Goal: Task Accomplishment & Management: Use online tool/utility

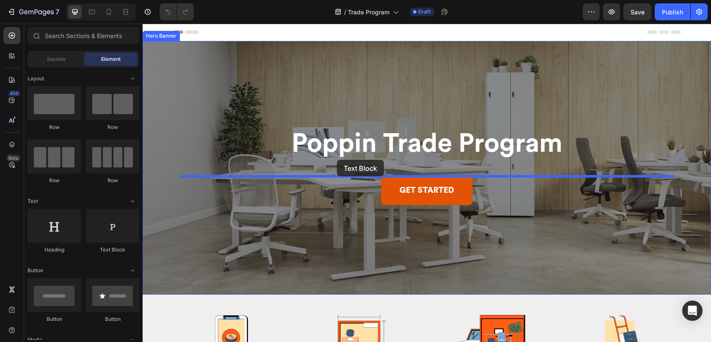
drag, startPoint x: 261, startPoint y: 253, endPoint x: 337, endPoint y: 160, distance: 119.9
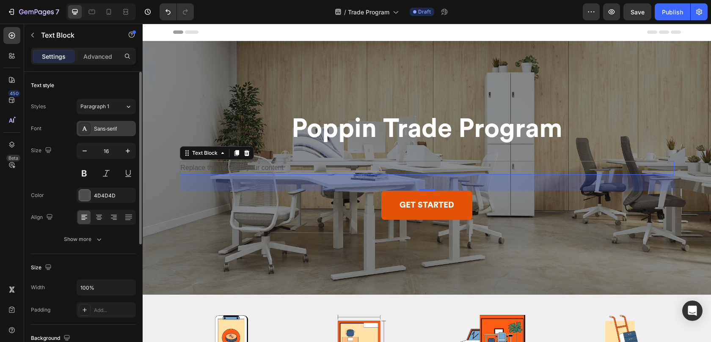
click at [104, 133] on div "Sans-serif" at bounding box center [106, 128] width 59 height 15
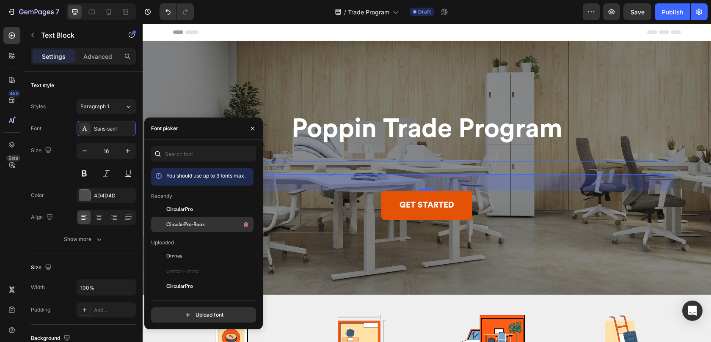
click at [173, 225] on span "CircularPro-Book" at bounding box center [185, 225] width 38 height 8
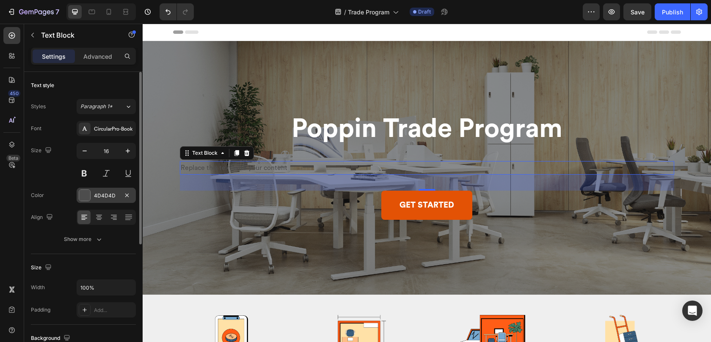
click at [94, 195] on div "4D4D4D" at bounding box center [106, 196] width 25 height 8
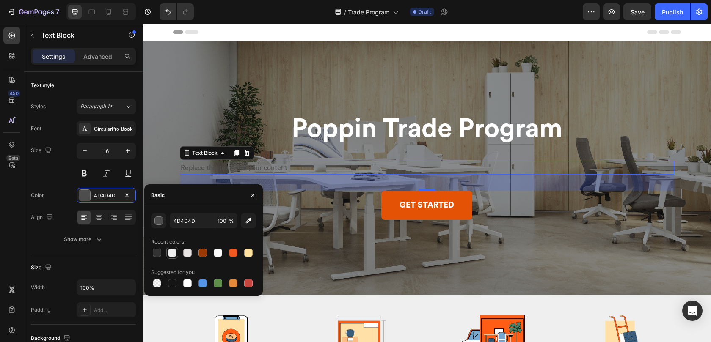
click at [173, 255] on div at bounding box center [172, 253] width 8 height 8
click at [186, 255] on div at bounding box center [187, 253] width 8 height 8
click at [187, 284] on div at bounding box center [187, 283] width 8 height 8
type input "FFFFFF"
click at [267, 169] on div "Replace this text with your content" at bounding box center [427, 168] width 494 height 14
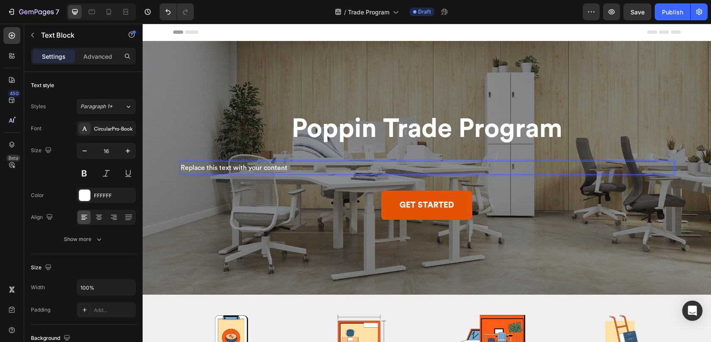
click at [297, 168] on p "Replace this text with your content" at bounding box center [427, 168] width 492 height 12
click at [288, 171] on p "Replace this text with your contentExclusive trade program benefits, created sp…" at bounding box center [427, 168] width 492 height 12
click at [287, 170] on p "Replace this text with your contentExclusive trade program benefits, created sp…" at bounding box center [427, 168] width 492 height 12
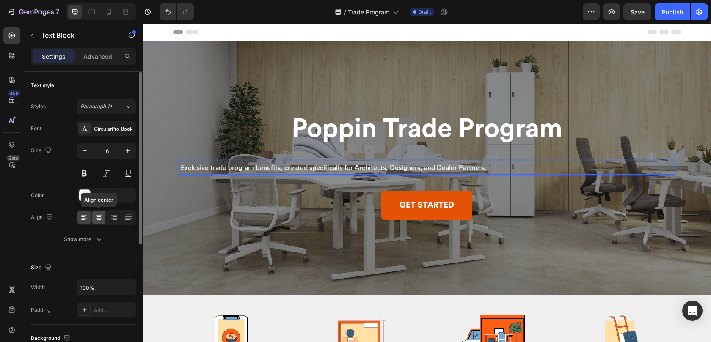
click at [99, 220] on icon at bounding box center [99, 217] width 8 height 8
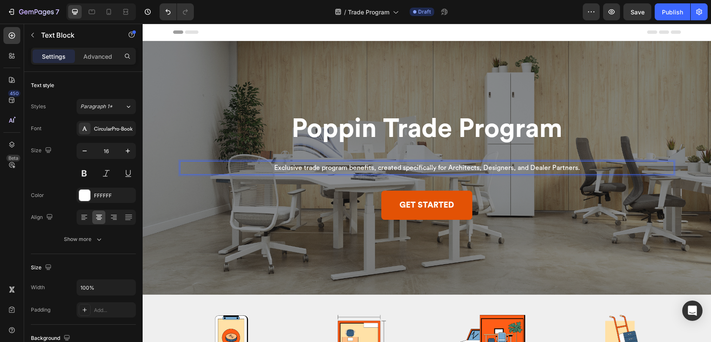
click at [294, 173] on p "Exclusive trade program benefits, created specifically for Architects, Designer…" at bounding box center [427, 168] width 492 height 12
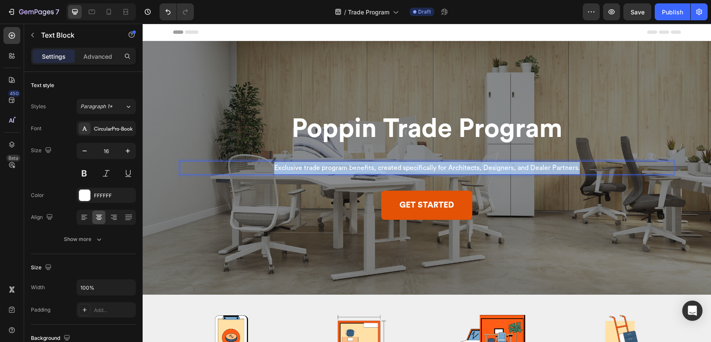
click at [294, 173] on p "Exclusive trade program benefits, created specifically for Architects, Designer…" at bounding box center [427, 168] width 492 height 12
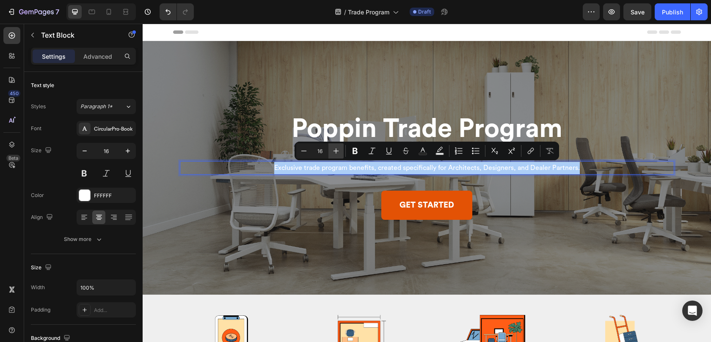
click at [336, 151] on icon "Editor contextual toolbar" at bounding box center [336, 151] width 8 height 8
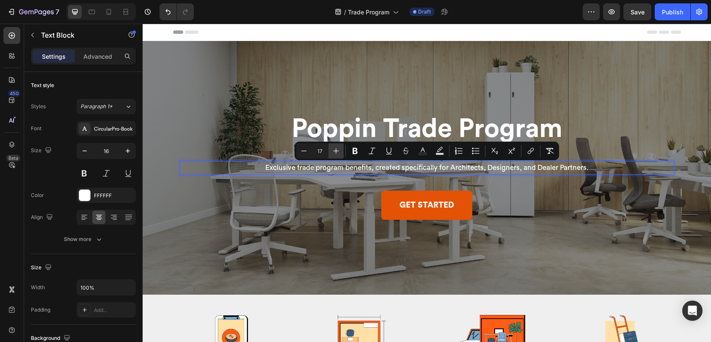
click at [336, 151] on icon "Editor contextual toolbar" at bounding box center [336, 151] width 8 height 8
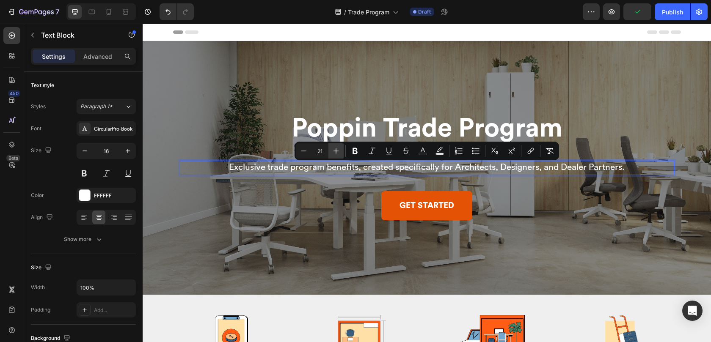
type input "22"
click at [196, 111] on div "Heading" at bounding box center [192, 111] width 23 height 8
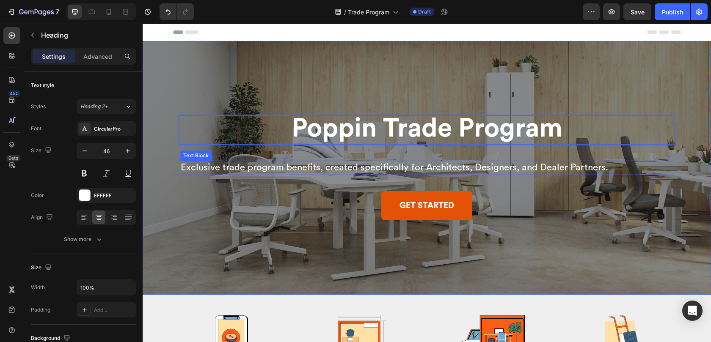
click at [203, 168] on span "Exclusive trade program benefits, created specifically for Architects, Designer…" at bounding box center [394, 167] width 427 height 9
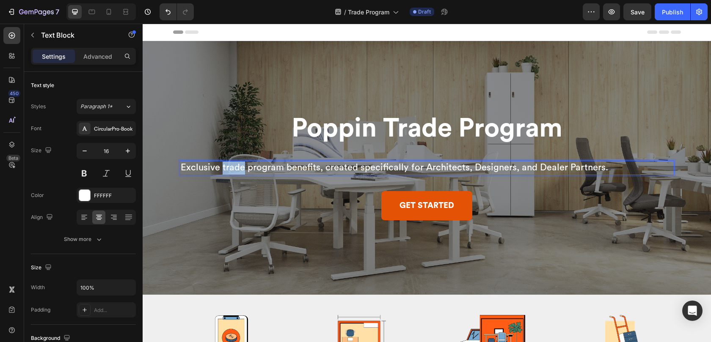
click at [222, 168] on span "Exclusive trade program benefits, created specifically for Architects, Designer…" at bounding box center [394, 167] width 427 height 9
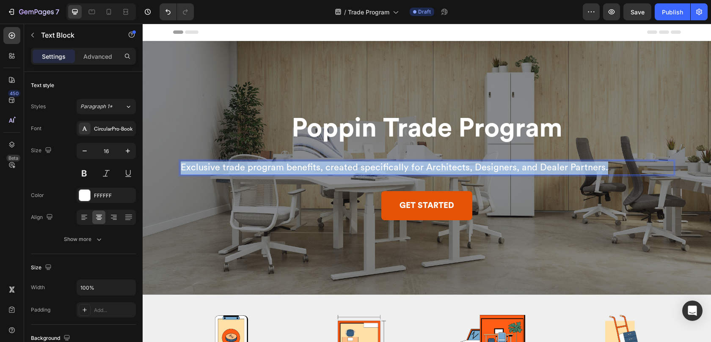
click at [222, 168] on span "Exclusive trade program benefits, created specifically for Architects, Designer…" at bounding box center [394, 167] width 427 height 9
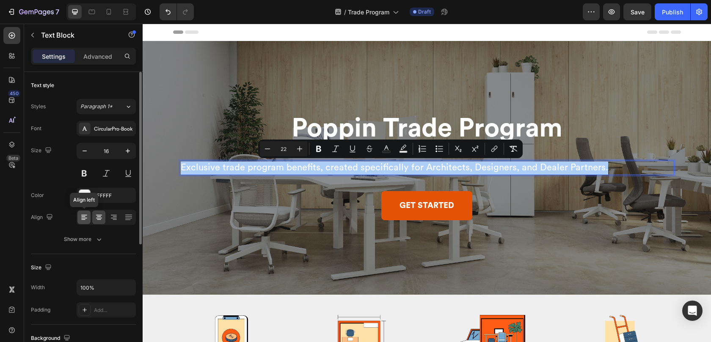
click at [82, 219] on icon at bounding box center [84, 217] width 8 height 8
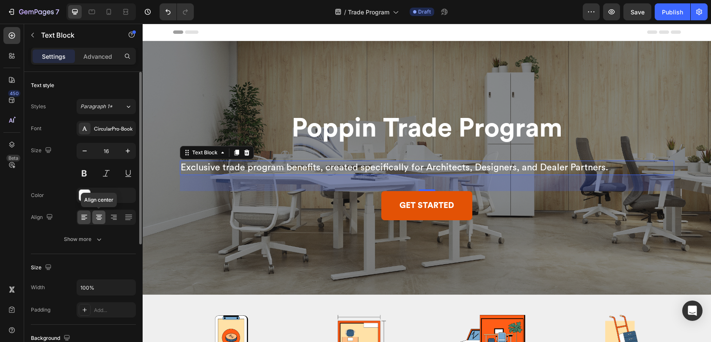
click at [96, 219] on icon at bounding box center [99, 217] width 8 height 8
click at [101, 221] on icon at bounding box center [99, 217] width 8 height 8
click at [356, 172] on span "Exclusive trade program benefits, created specifically for Architects, Designer…" at bounding box center [394, 167] width 427 height 9
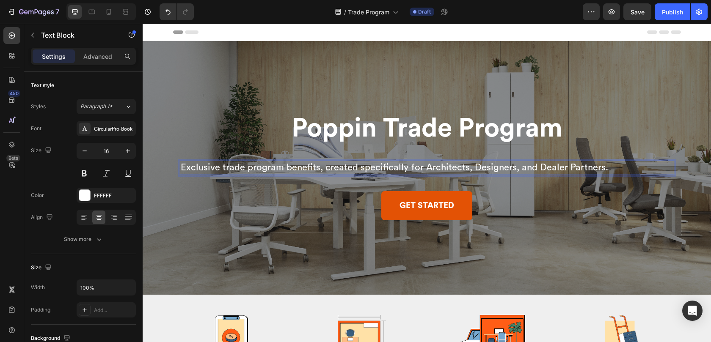
click at [194, 169] on span "Exclusive trade program benefits, created specifically for Architects, Designer…" at bounding box center [394, 167] width 427 height 9
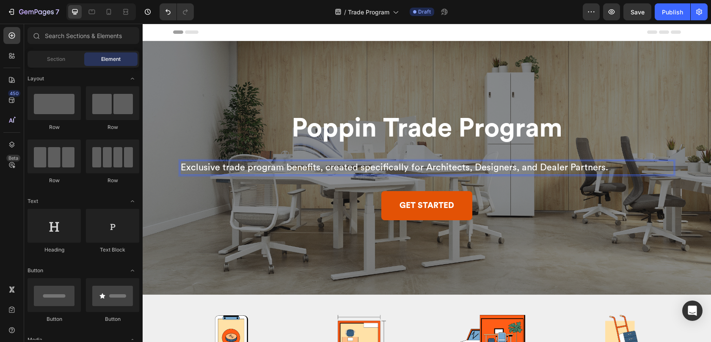
click at [468, 38] on div "Header" at bounding box center [427, 32] width 508 height 17
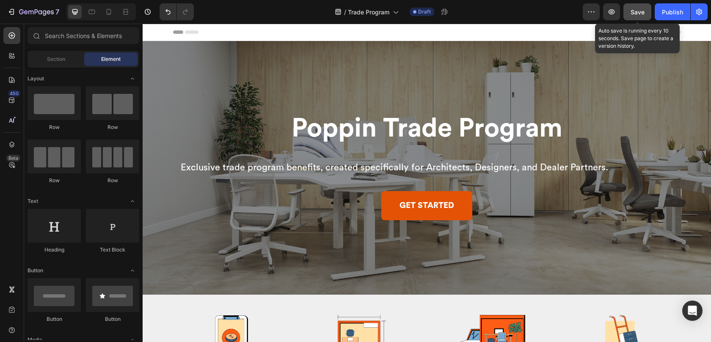
click at [645, 12] on button "Save" at bounding box center [637, 11] width 28 height 17
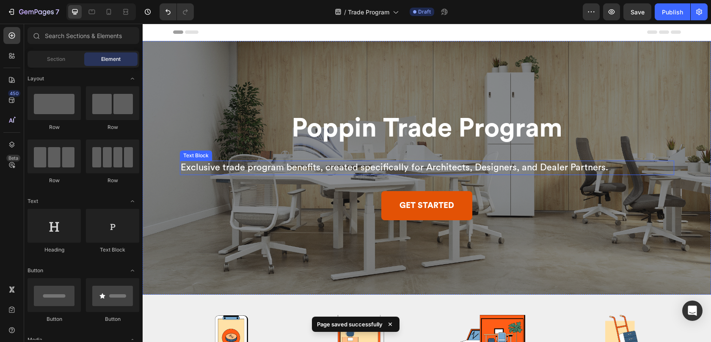
click at [231, 168] on span "Exclusive trade program benefits, created specifically for Architects, Designer…" at bounding box center [394, 167] width 427 height 9
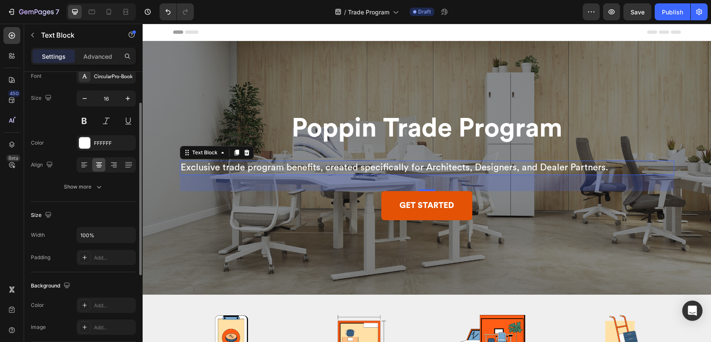
scroll to position [34, 0]
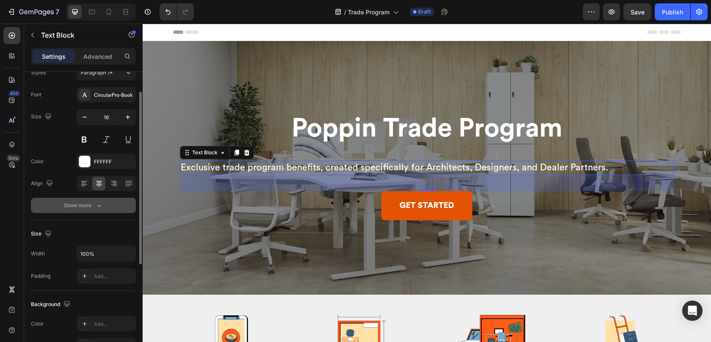
click at [75, 210] on button "Show more" at bounding box center [83, 205] width 105 height 15
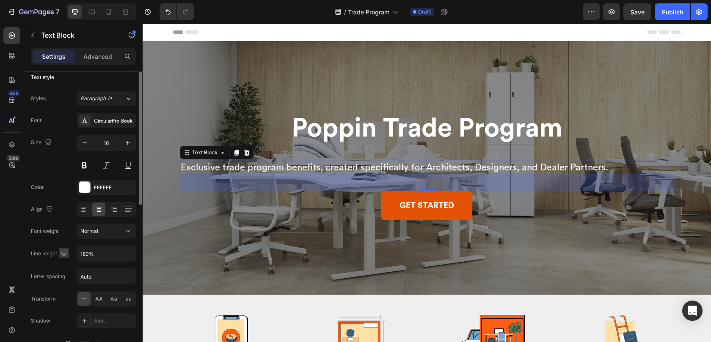
scroll to position [0, 0]
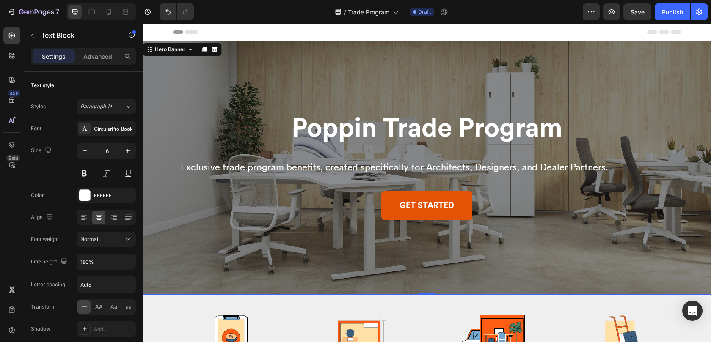
click at [214, 230] on div "Overlay" at bounding box center [427, 168] width 568 height 254
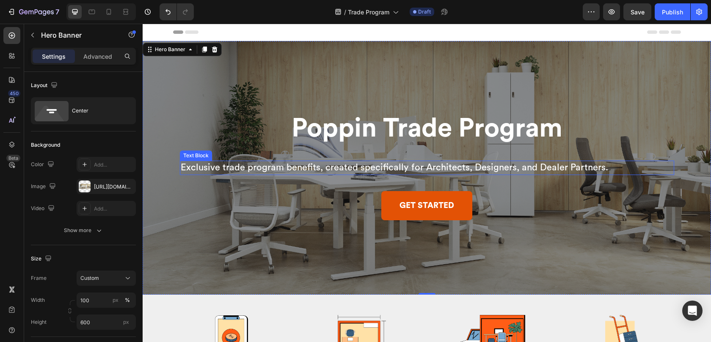
click at [251, 164] on span "Exclusive trade program benefits, created specifically for Architects, Designer…" at bounding box center [394, 167] width 427 height 9
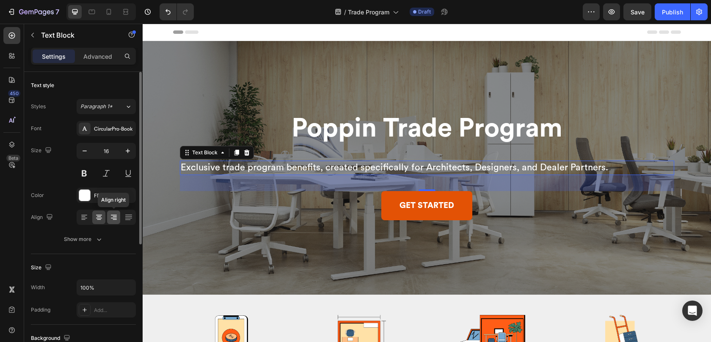
click at [114, 219] on icon at bounding box center [114, 217] width 8 height 8
click at [81, 219] on icon at bounding box center [84, 217] width 8 height 8
click at [96, 217] on icon at bounding box center [99, 217] width 8 height 8
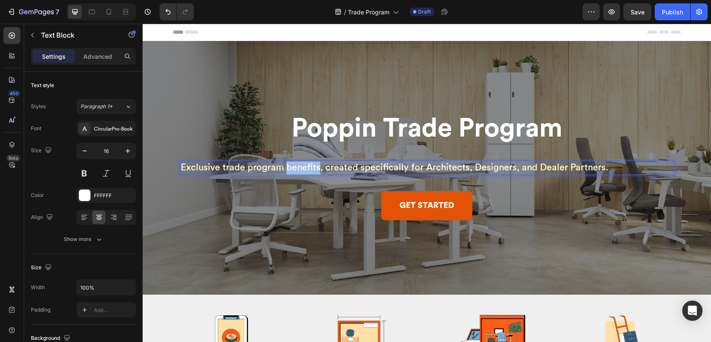
click at [308, 171] on span "Exclusive trade program benefits, created specifically for Architects, Designer…" at bounding box center [394, 167] width 427 height 9
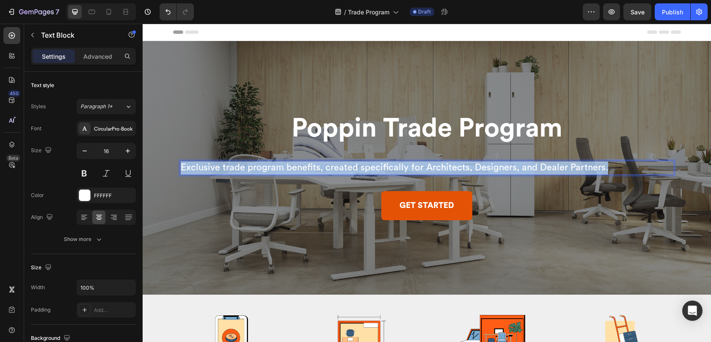
click at [308, 171] on span "Exclusive trade program benefits, created specifically for Architects, Designer…" at bounding box center [394, 167] width 427 height 9
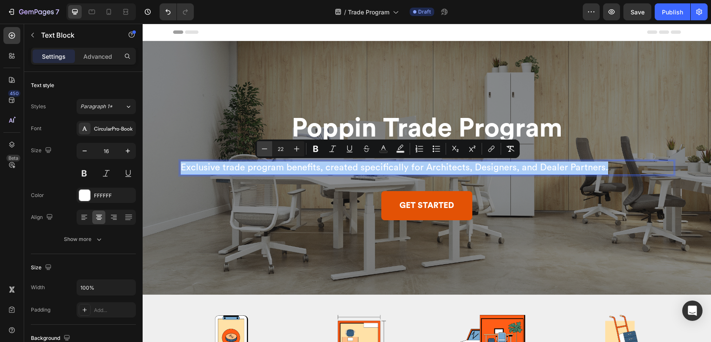
click at [264, 150] on icon "Editor contextual toolbar" at bounding box center [264, 149] width 8 height 8
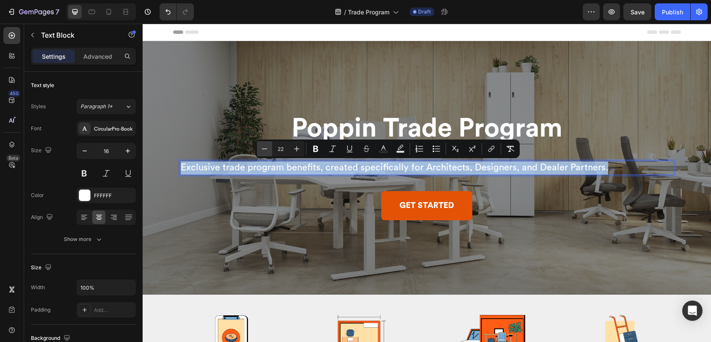
type input "21"
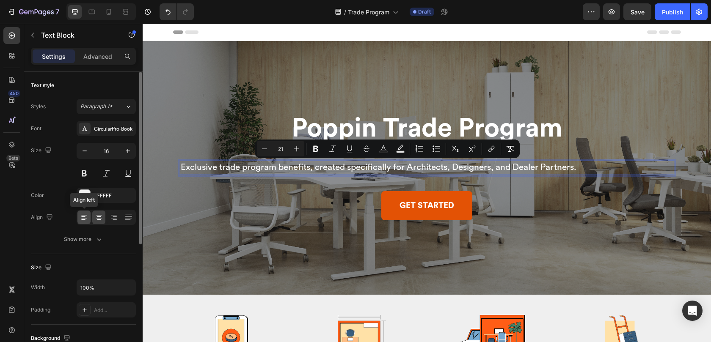
click at [81, 219] on icon at bounding box center [84, 217] width 8 height 8
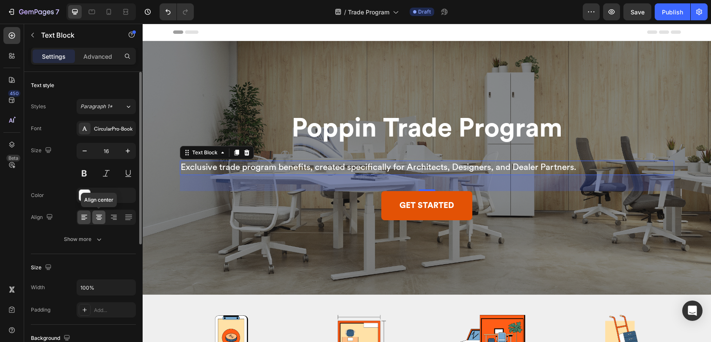
click at [98, 220] on icon at bounding box center [99, 217] width 8 height 8
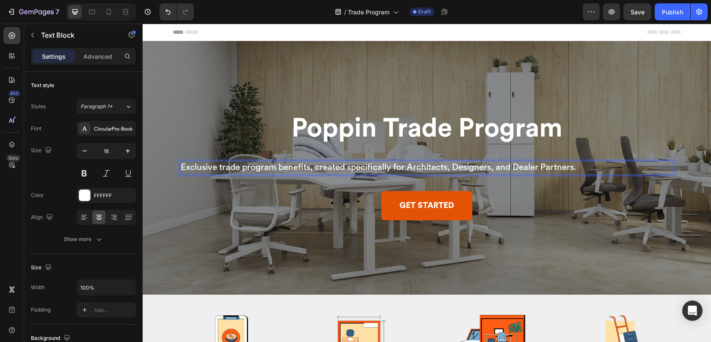
click at [219, 168] on span "Exclusive trade program benefits, created specifically for Architects, Designer…" at bounding box center [379, 167] width 396 height 9
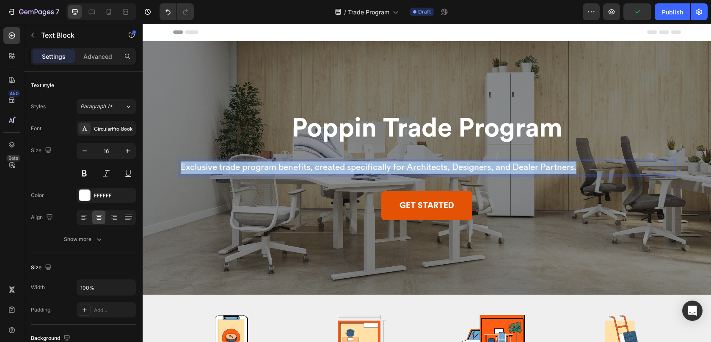
click at [219, 168] on span "Exclusive trade program benefits, created specifically for Architects, Designer…" at bounding box center [379, 167] width 396 height 9
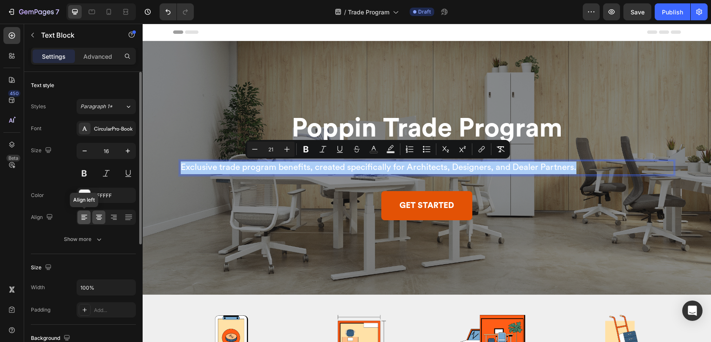
click at [85, 218] on icon at bounding box center [84, 217] width 8 height 8
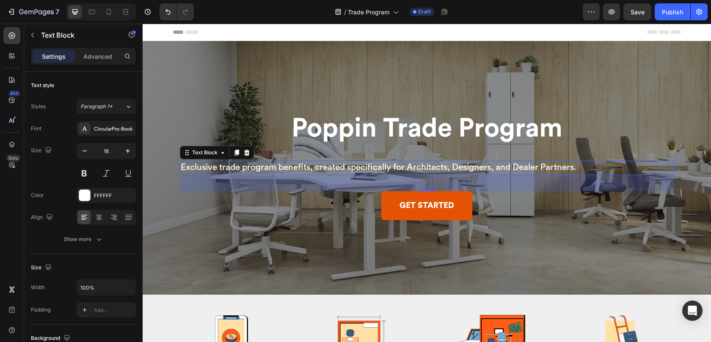
click at [222, 170] on span "Exclusive trade program benefits, created specifically for Architects, Designer…" at bounding box center [379, 167] width 396 height 9
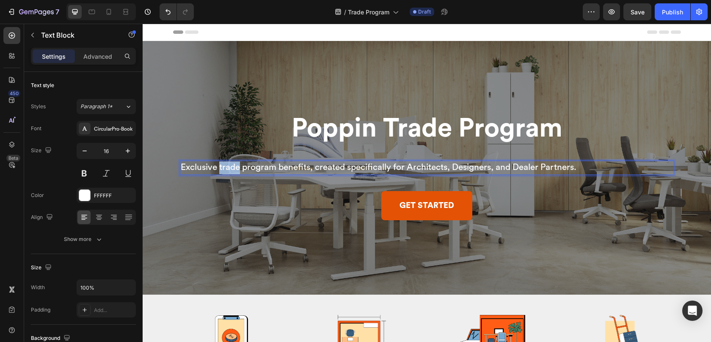
click at [222, 170] on span "Exclusive trade program benefits, created specifically for Architects, Designer…" at bounding box center [379, 167] width 396 height 9
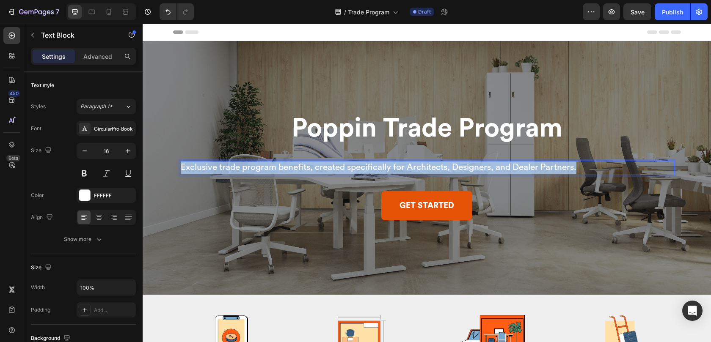
click at [222, 170] on span "Exclusive trade program benefits, created specifically for Architects, Designer…" at bounding box center [379, 167] width 396 height 9
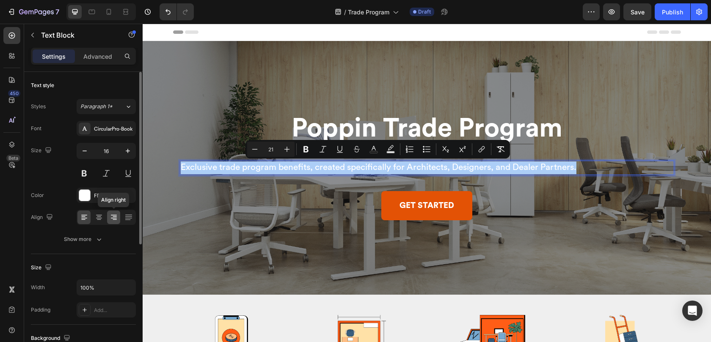
click at [111, 217] on icon at bounding box center [114, 217] width 8 height 8
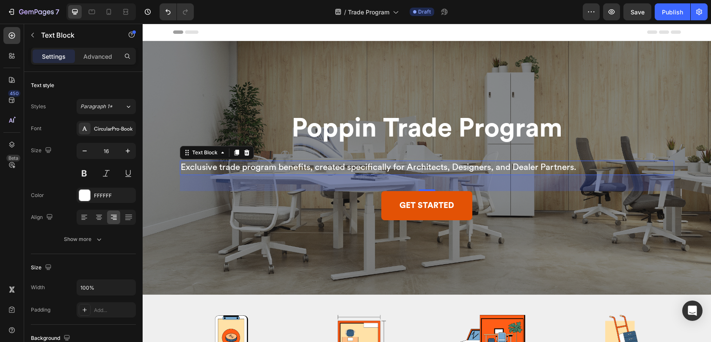
click at [264, 179] on div "38" at bounding box center [427, 183] width 494 height 16
click at [35, 14] on icon "button" at bounding box center [36, 12] width 35 height 7
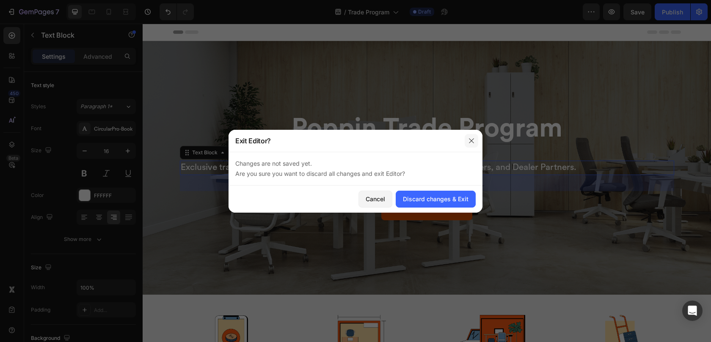
click at [473, 140] on icon "button" at bounding box center [471, 140] width 7 height 7
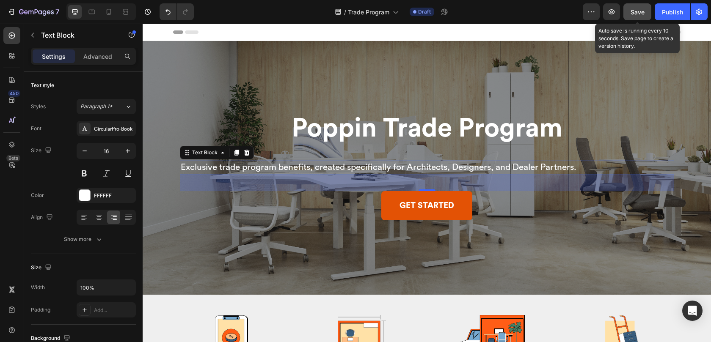
click at [641, 9] on span "Save" at bounding box center [637, 11] width 14 height 7
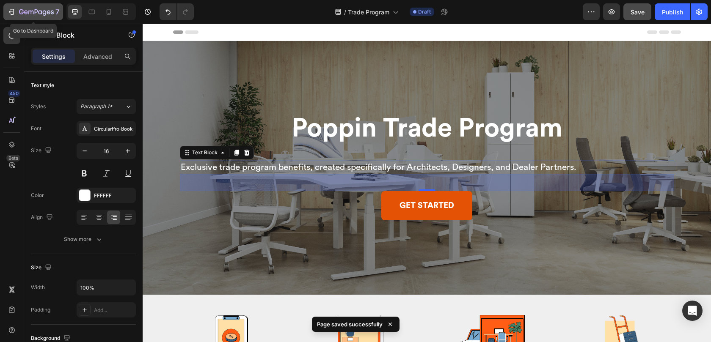
click at [25, 12] on icon "button" at bounding box center [26, 12] width 4 height 4
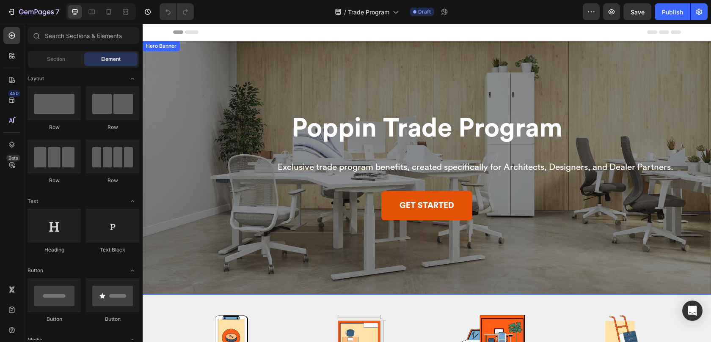
click at [319, 176] on div "Poppin Trade Program Heading Exclusive trade program benefits, created specific…" at bounding box center [427, 167] width 494 height 105
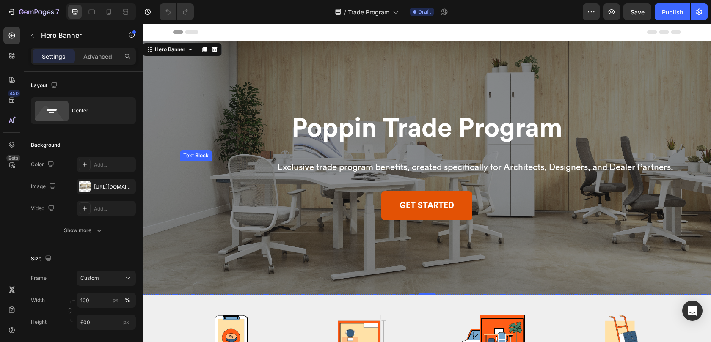
click at [319, 169] on span "Exclusive trade program benefits, created specifically for Architects, Designer…" at bounding box center [476, 167] width 396 height 9
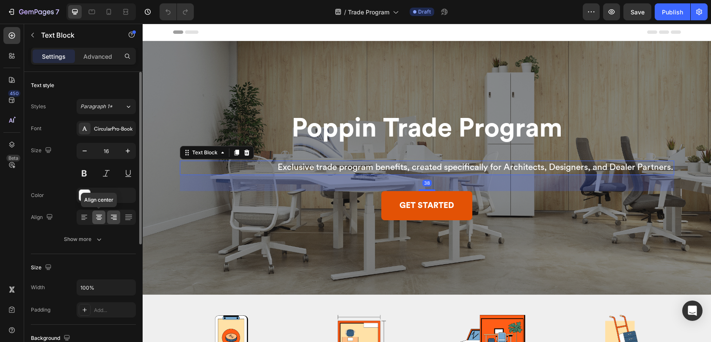
click at [102, 218] on icon at bounding box center [99, 217] width 8 height 8
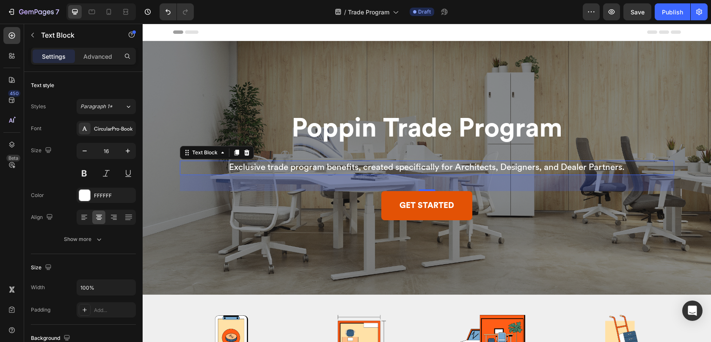
click at [400, 168] on span "Exclusive trade program benefits, created specifically for Architects, Designer…" at bounding box center [427, 167] width 396 height 9
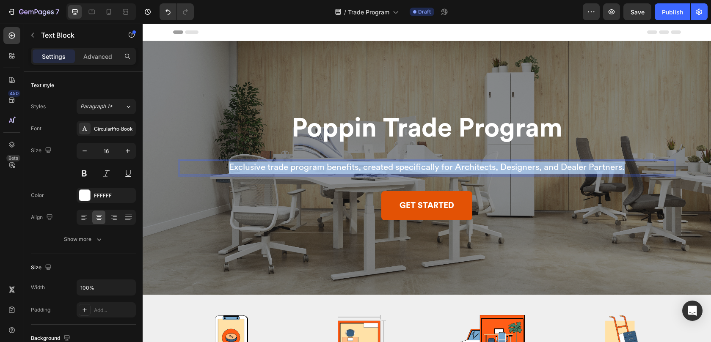
click at [400, 168] on span "Exclusive trade program benefits, created specifically for Architects, Designer…" at bounding box center [427, 167] width 396 height 9
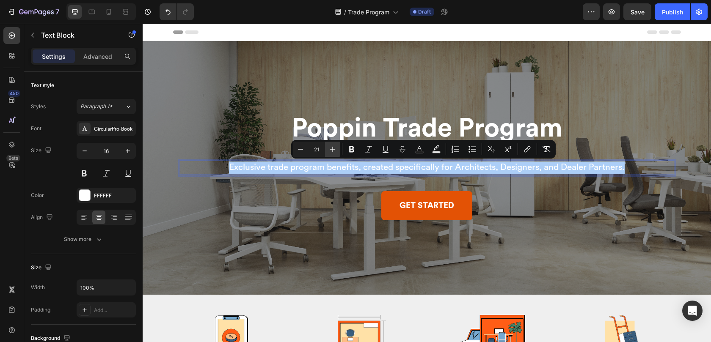
click at [332, 151] on icon "Editor contextual toolbar" at bounding box center [332, 149] width 8 height 8
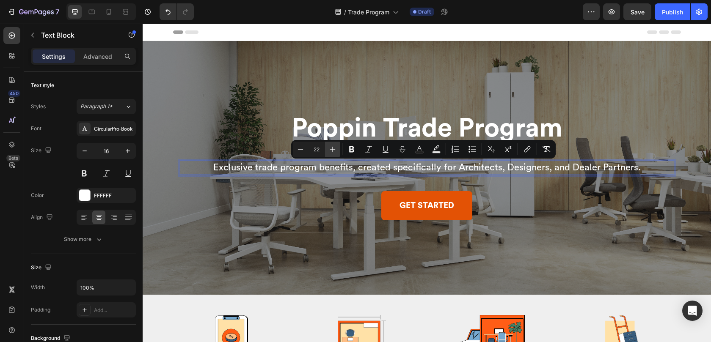
click at [332, 151] on icon "Editor contextual toolbar" at bounding box center [332, 149] width 8 height 8
type input "23"
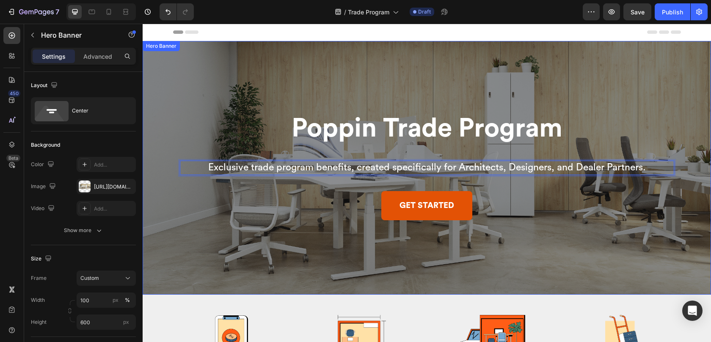
click at [323, 101] on div "Overlay" at bounding box center [427, 168] width 568 height 254
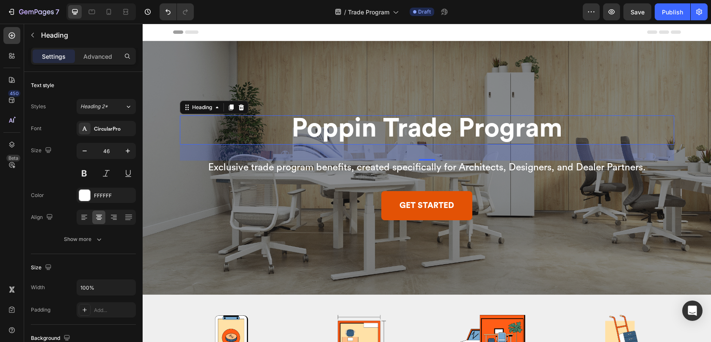
click at [349, 136] on span "Poppin Trade Program" at bounding box center [426, 128] width 271 height 26
click at [424, 157] on div at bounding box center [426, 158] width 17 height 3
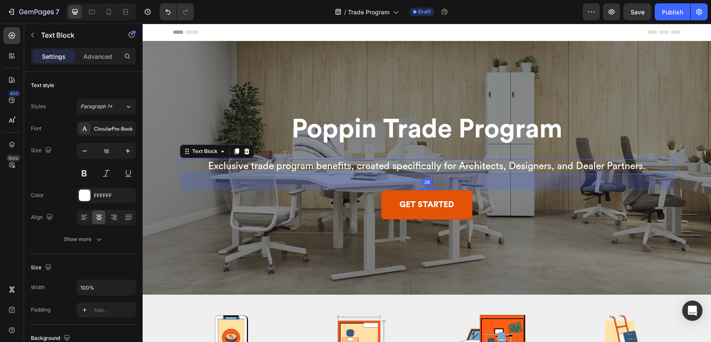
click at [423, 171] on span "Exclusive trade program benefits, created specifically for Architects, Designer…" at bounding box center [426, 166] width 437 height 10
click at [426, 139] on span "Poppin Trade Program" at bounding box center [426, 129] width 271 height 26
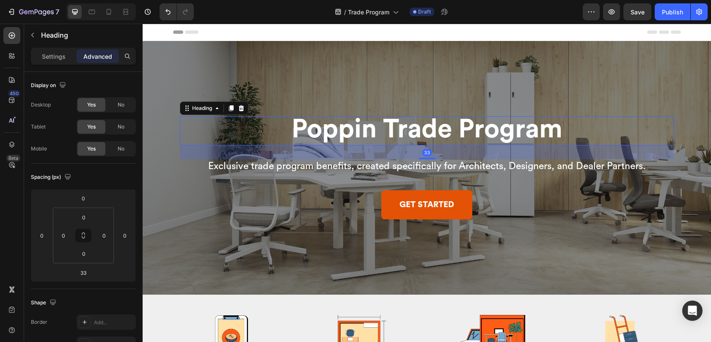
click at [497, 31] on div "Header" at bounding box center [427, 32] width 508 height 17
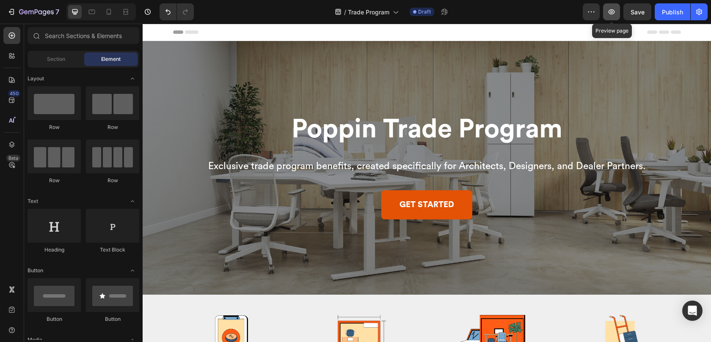
click at [613, 11] on icon "button" at bounding box center [611, 12] width 8 height 8
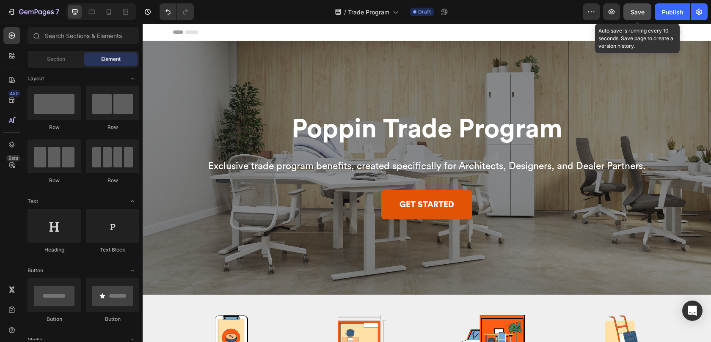
click at [638, 8] on span "Save" at bounding box center [637, 11] width 14 height 7
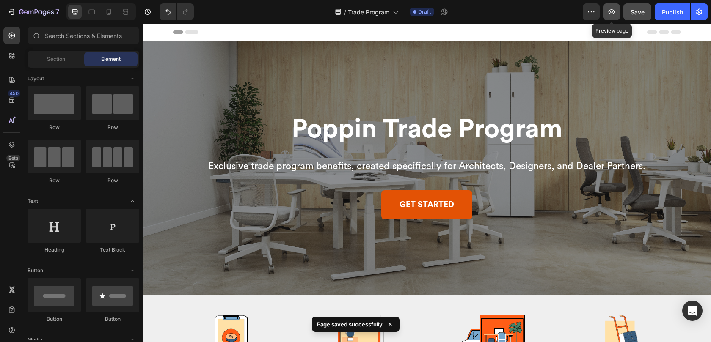
click at [611, 14] on icon "button" at bounding box center [611, 12] width 8 height 8
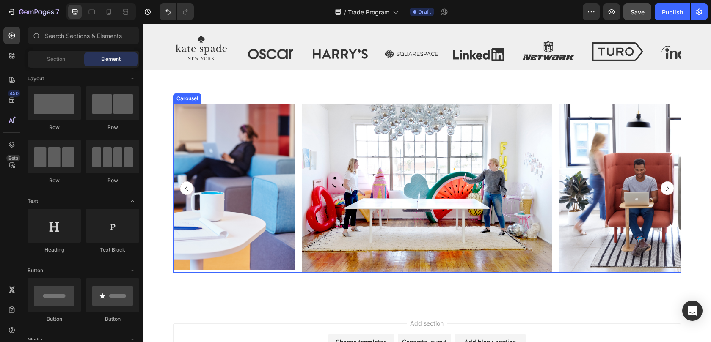
scroll to position [928, 0]
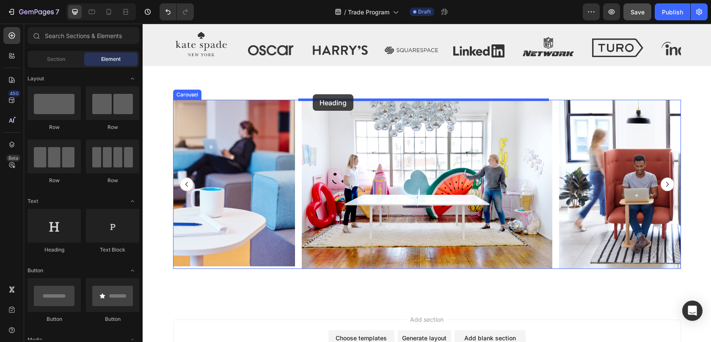
drag, startPoint x: 199, startPoint y: 253, endPoint x: 313, endPoint y: 94, distance: 195.2
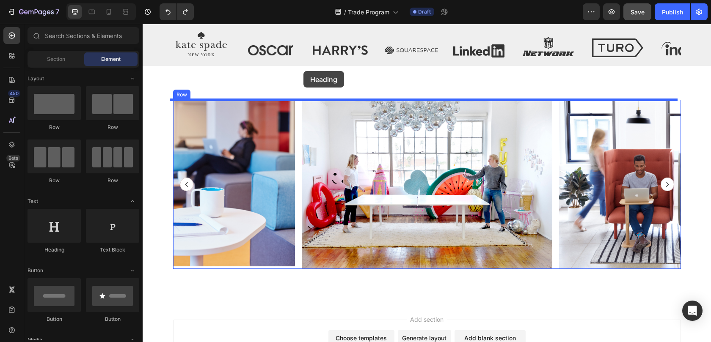
drag, startPoint x: 214, startPoint y: 254, endPoint x: 303, endPoint y: 71, distance: 203.2
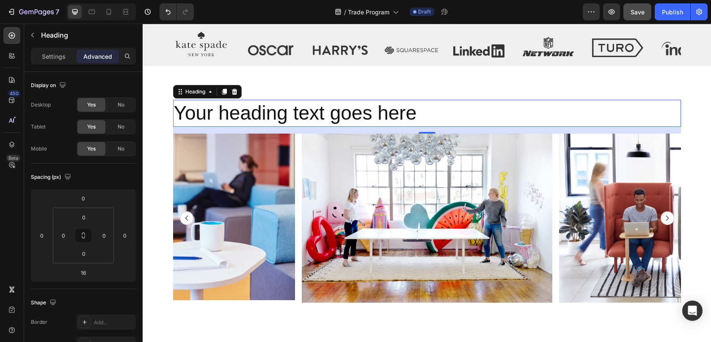
click at [326, 116] on h2 "Your heading text goes here" at bounding box center [427, 113] width 508 height 27
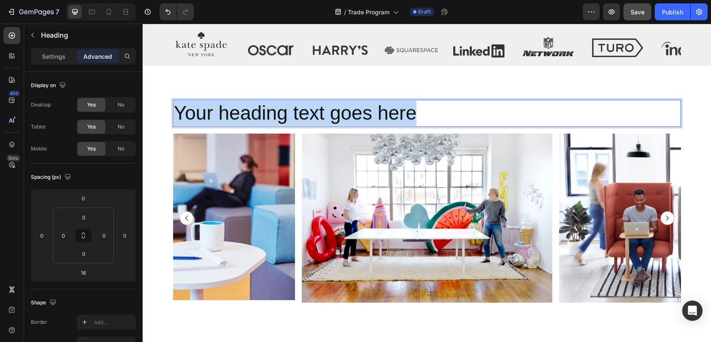
click at [326, 116] on p "Your heading text goes here" at bounding box center [427, 113] width 506 height 25
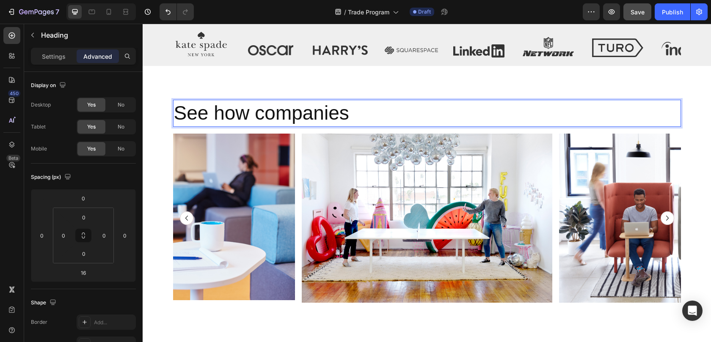
click at [326, 118] on p "See how companies" at bounding box center [427, 113] width 506 height 25
click at [303, 114] on p "Companies Working Happy" at bounding box center [427, 113] width 506 height 25
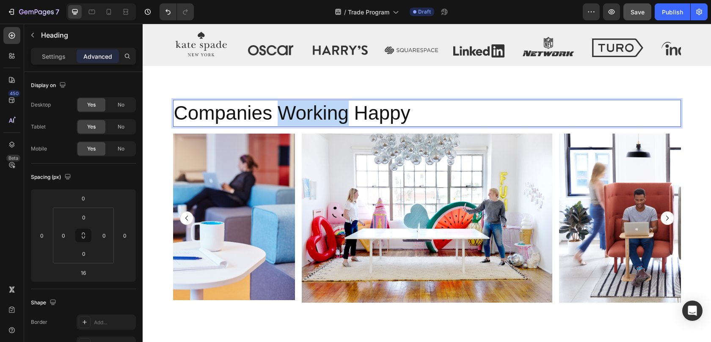
click at [303, 114] on p "Companies Working Happy" at bounding box center [427, 113] width 506 height 25
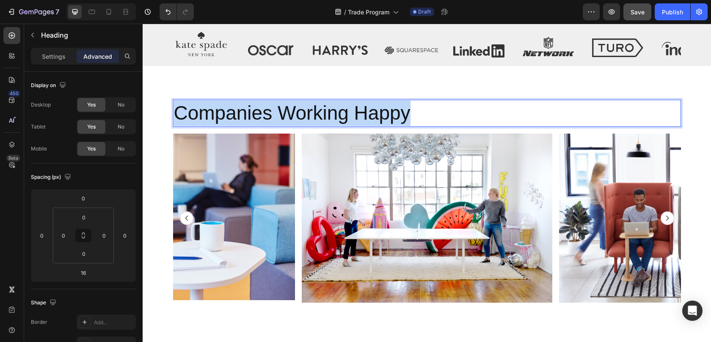
click at [303, 114] on p "Companies Working Happy" at bounding box center [427, 113] width 506 height 25
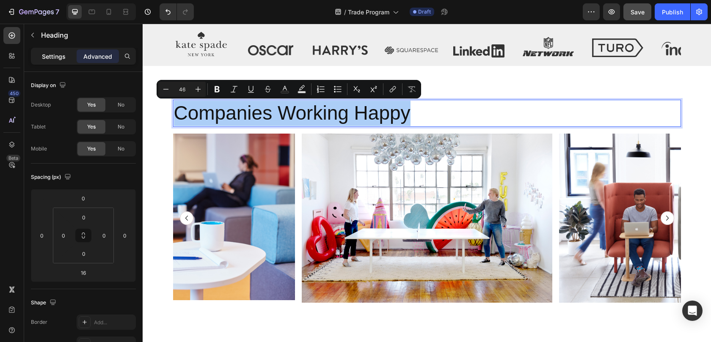
click at [48, 49] on div "Settings" at bounding box center [54, 56] width 42 height 14
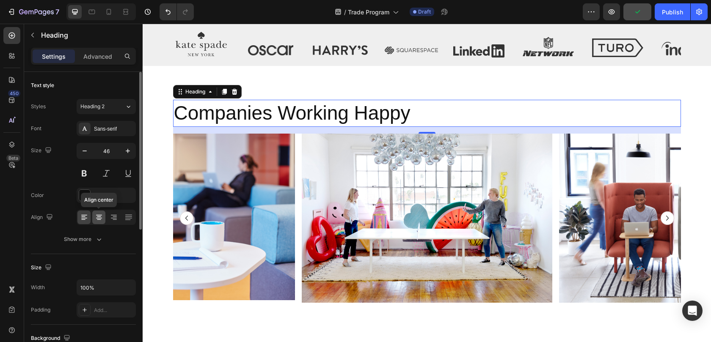
click at [100, 220] on icon at bounding box center [99, 217] width 8 height 8
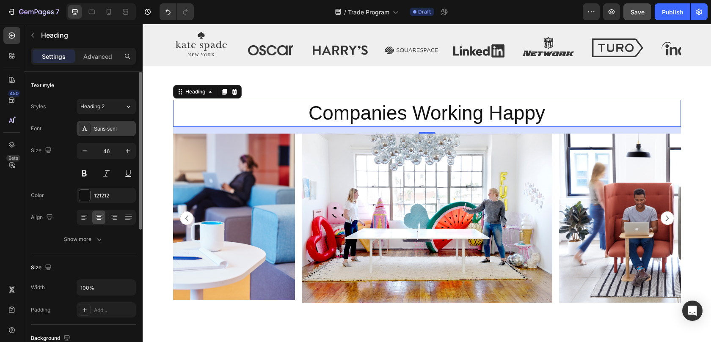
click at [119, 128] on div "Sans-serif" at bounding box center [114, 129] width 40 height 8
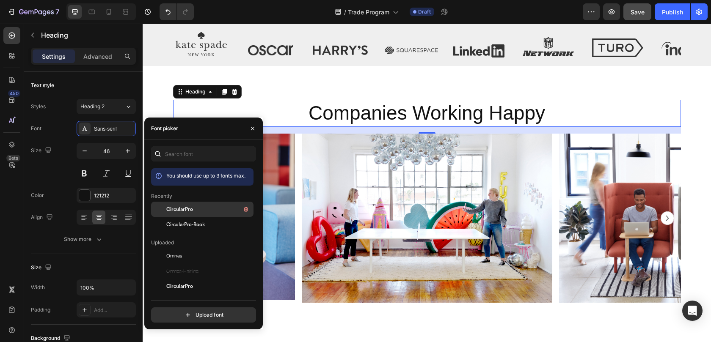
click at [186, 212] on span "CircularPro" at bounding box center [179, 210] width 27 height 8
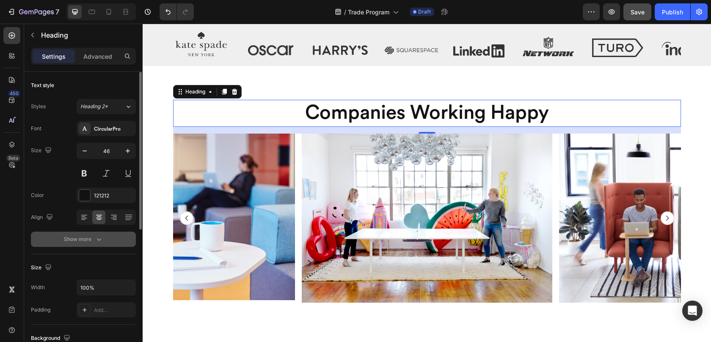
click at [99, 239] on icon "button" at bounding box center [99, 239] width 8 height 8
click at [107, 245] on button "Medium" at bounding box center [106, 239] width 59 height 15
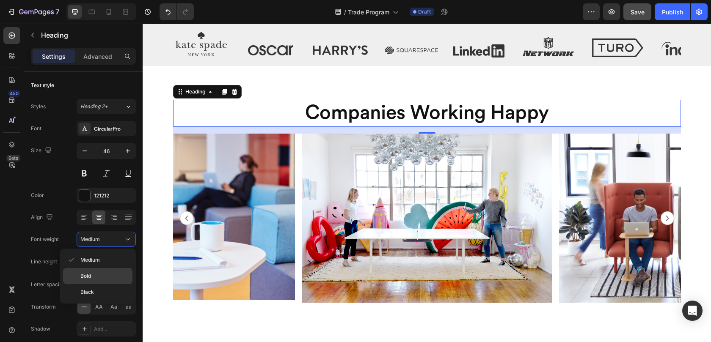
click at [100, 280] on p "Bold" at bounding box center [104, 276] width 48 height 8
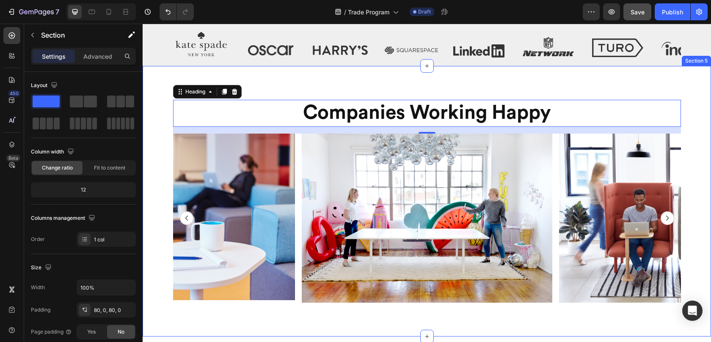
click at [342, 86] on div "Companies Working Happy Heading 16 Image Image Image Image Image Image Image Im…" at bounding box center [427, 201] width 568 height 271
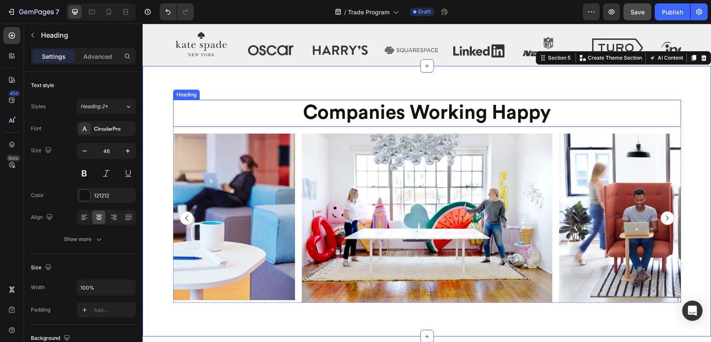
click at [356, 118] on p "Companies Working Happy" at bounding box center [427, 113] width 506 height 25
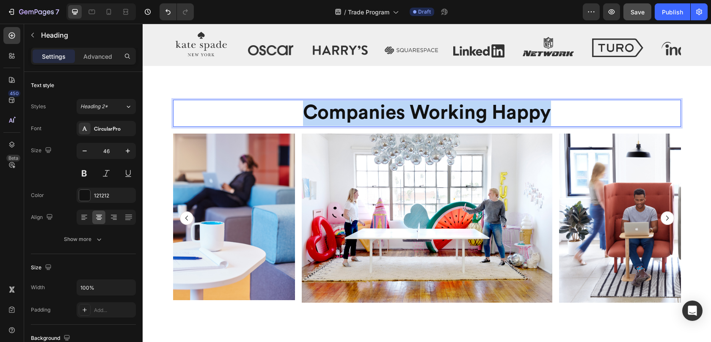
click at [356, 118] on p "Companies Working Happy" at bounding box center [427, 113] width 506 height 25
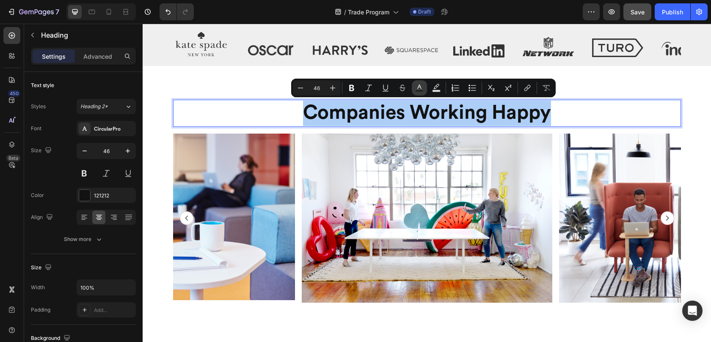
click at [420, 87] on icon "Editor contextual toolbar" at bounding box center [419, 87] width 4 height 5
type input "121212"
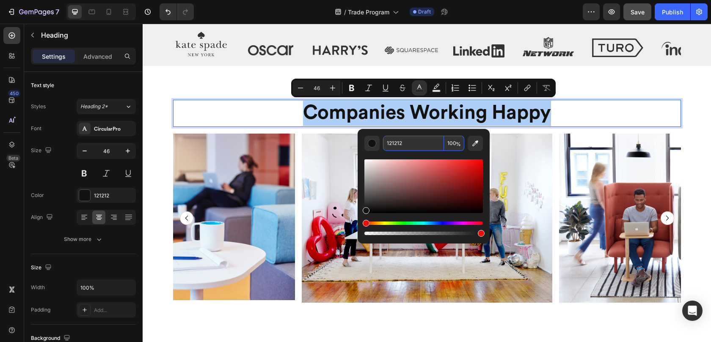
click at [420, 140] on input "121212" at bounding box center [413, 143] width 61 height 15
type input "333333"
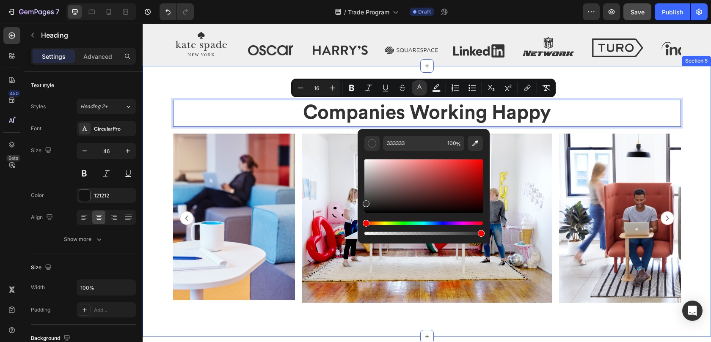
click at [599, 88] on div "Companies Working Happy Heading 16 Image Image Image Image Image Image Image Im…" at bounding box center [427, 201] width 568 height 271
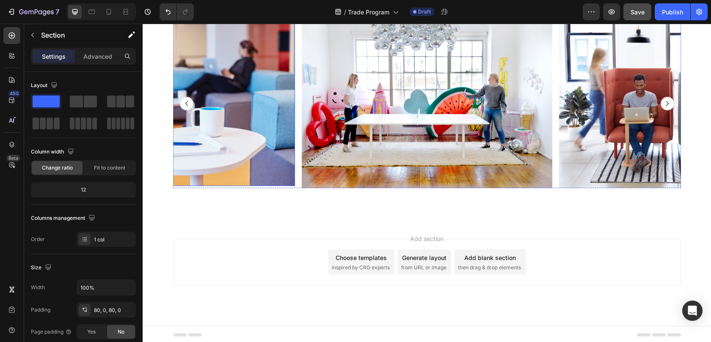
scroll to position [1044, 0]
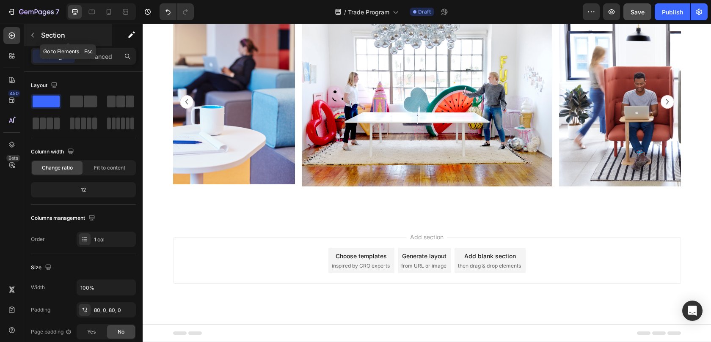
click at [35, 35] on icon "button" at bounding box center [32, 35] width 7 height 7
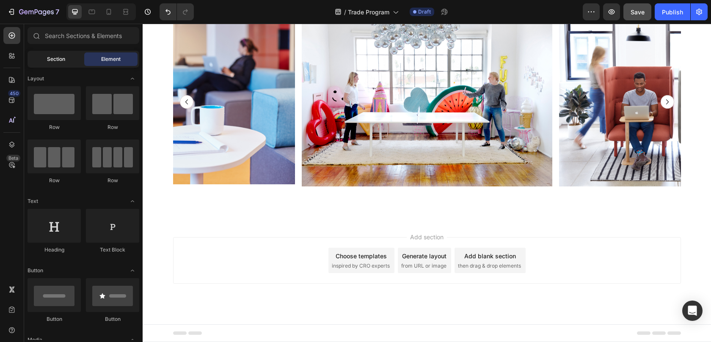
click at [57, 61] on span "Section" at bounding box center [56, 59] width 18 height 8
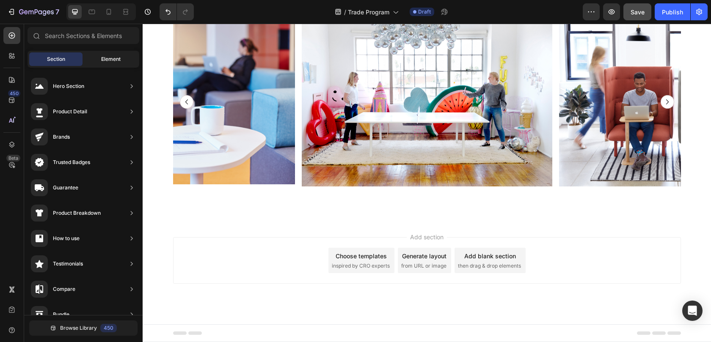
click at [93, 56] on div "Element" at bounding box center [110, 59] width 53 height 14
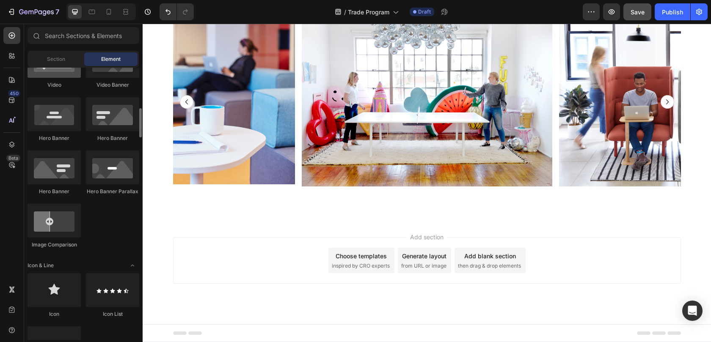
scroll to position [359, 0]
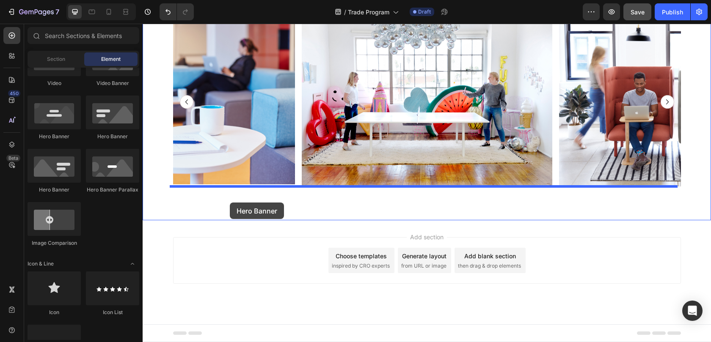
drag, startPoint x: 201, startPoint y: 154, endPoint x: 230, endPoint y: 203, distance: 56.4
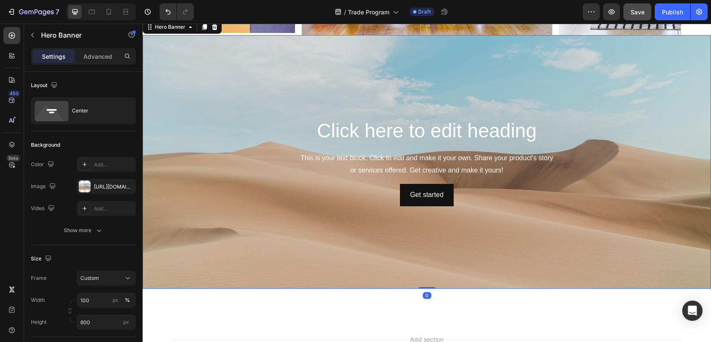
scroll to position [1195, 0]
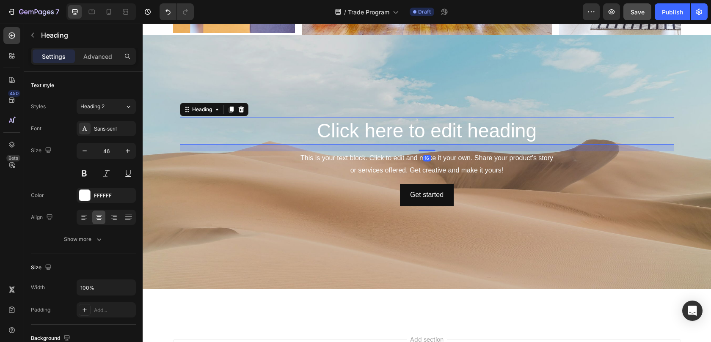
click at [367, 137] on h2 "Click here to edit heading" at bounding box center [427, 131] width 494 height 27
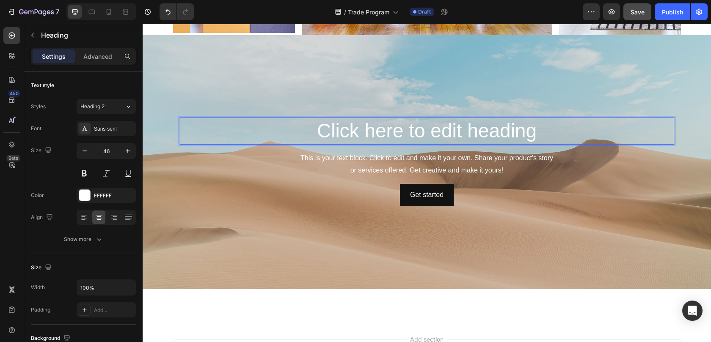
click at [367, 137] on h2 "Click here to edit heading" at bounding box center [427, 131] width 494 height 27
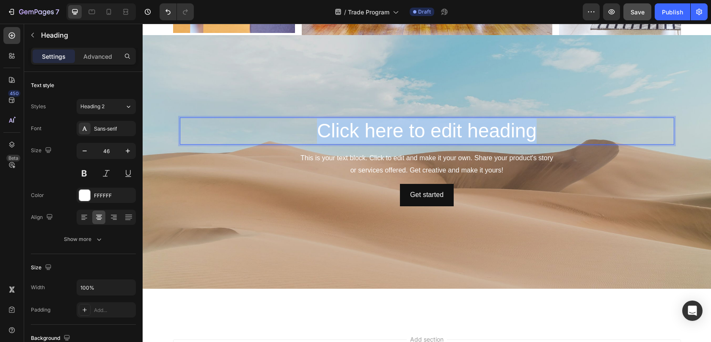
click at [367, 137] on p "Click here to edit heading" at bounding box center [427, 130] width 492 height 25
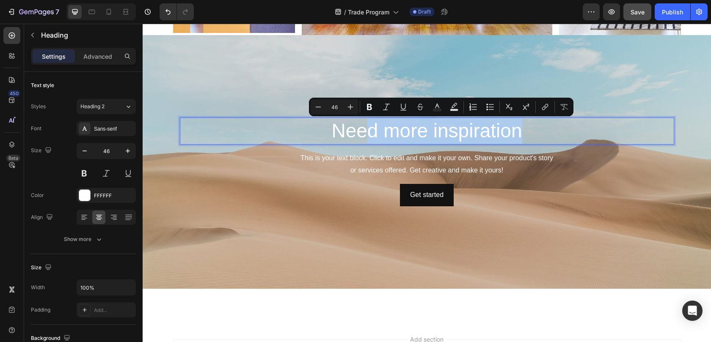
click at [526, 135] on p "Need more inspiration" at bounding box center [427, 130] width 492 height 25
click at [511, 134] on p "Need more inspiration" at bounding box center [427, 130] width 492 height 25
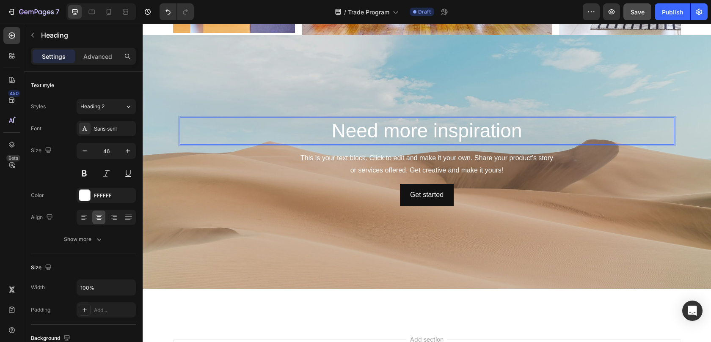
click at [517, 135] on p "Need more inspiration" at bounding box center [427, 130] width 492 height 25
click at [410, 137] on p "Need more inspiration?" at bounding box center [427, 130] width 492 height 25
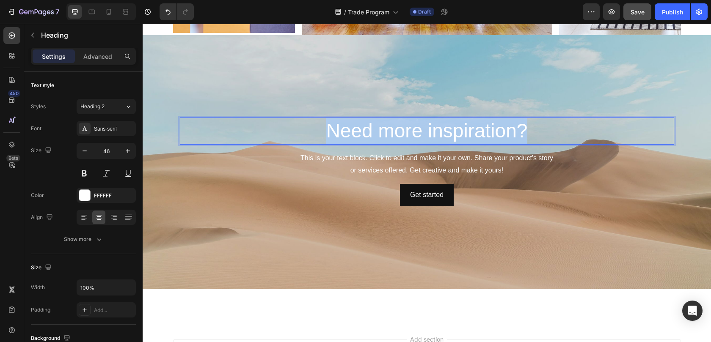
click at [410, 137] on p "Need more inspiration?" at bounding box center [427, 130] width 492 height 25
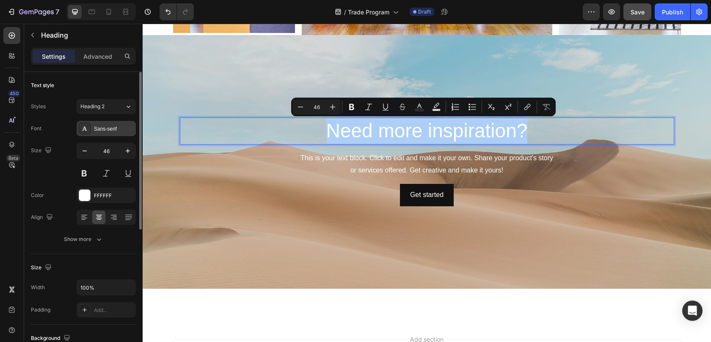
click at [106, 124] on div "Sans-serif" at bounding box center [106, 128] width 59 height 15
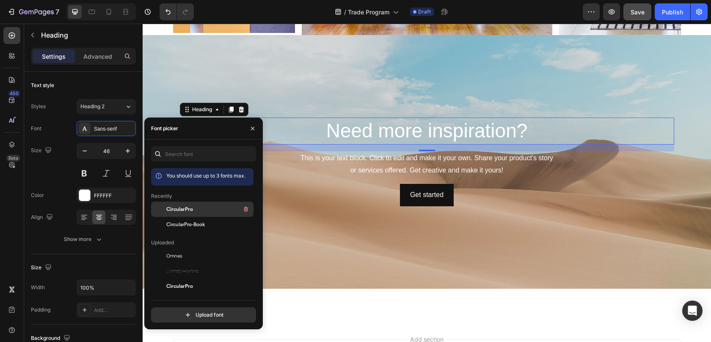
click at [173, 212] on span "CircularPro" at bounding box center [179, 210] width 27 height 8
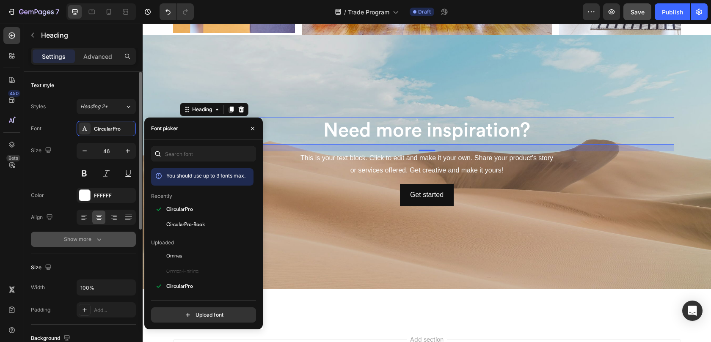
click at [88, 245] on button "Show more" at bounding box center [83, 239] width 105 height 15
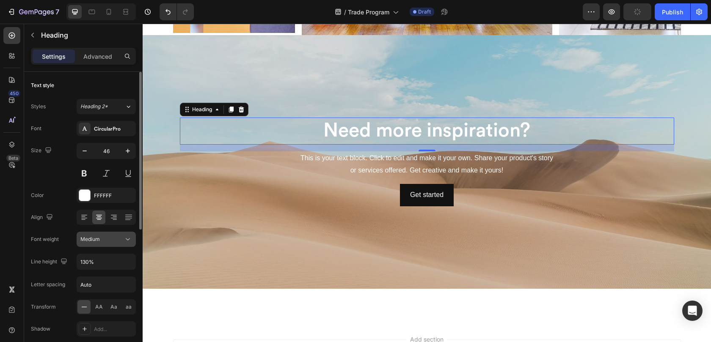
click at [110, 239] on div "Medium" at bounding box center [101, 240] width 43 height 8
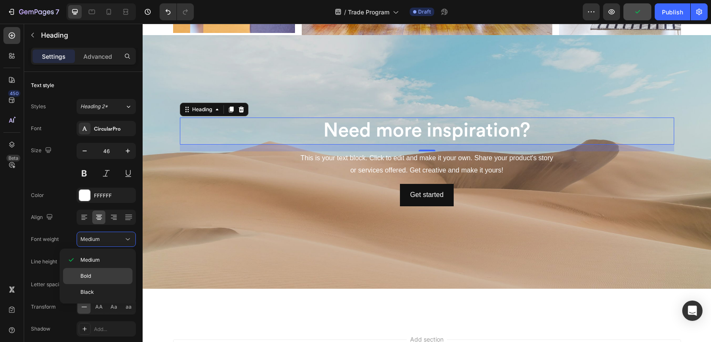
click at [111, 275] on p "Bold" at bounding box center [104, 276] width 48 height 8
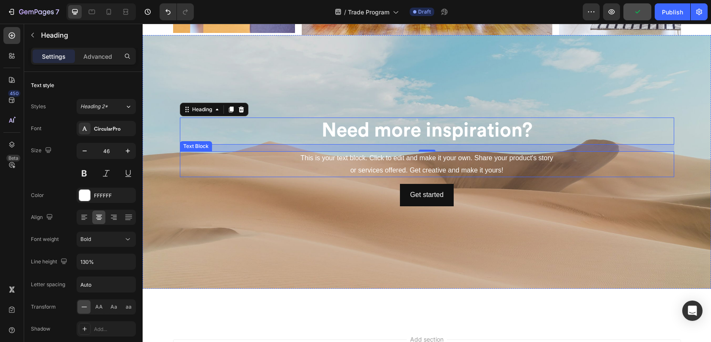
click at [366, 169] on div "This is your text block. Click to edit and make it your own. Share your product…" at bounding box center [427, 164] width 494 height 26
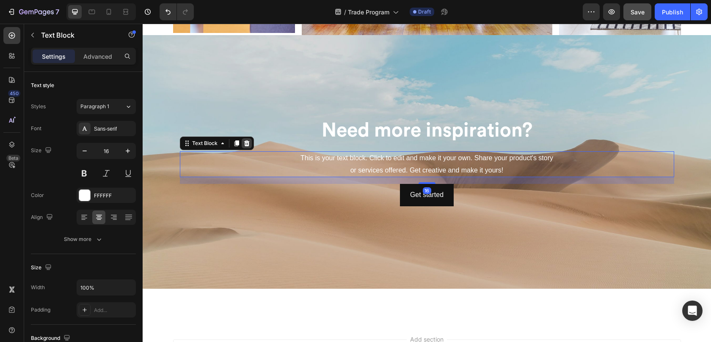
click at [247, 146] on div at bounding box center [247, 143] width 10 height 10
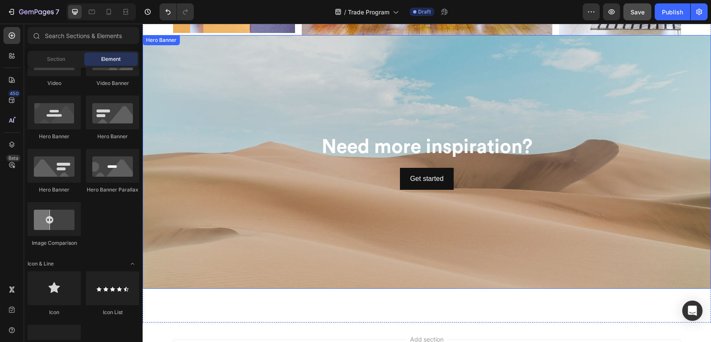
scroll to position [1194, 0]
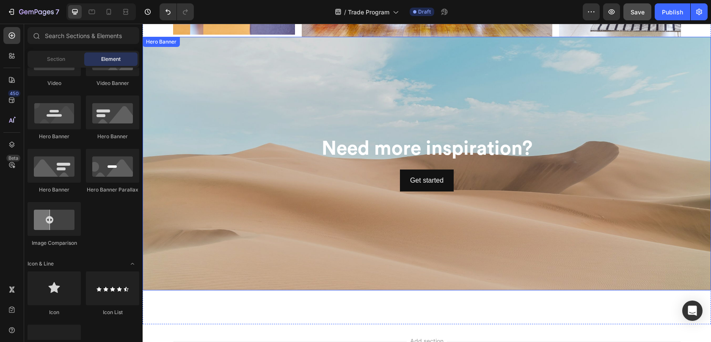
click at [250, 121] on div "Background Image" at bounding box center [427, 164] width 568 height 254
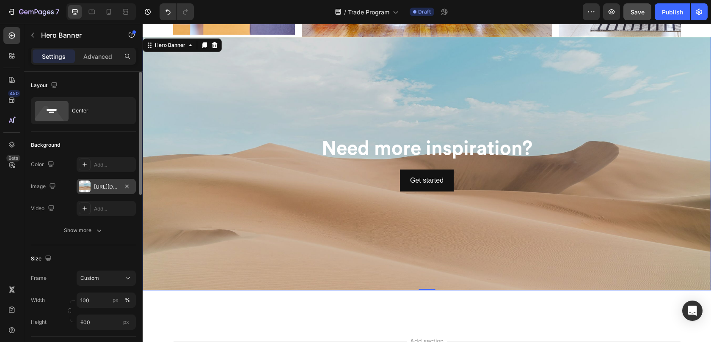
click at [112, 183] on div "[URL][DOMAIN_NAME]" at bounding box center [106, 187] width 25 height 8
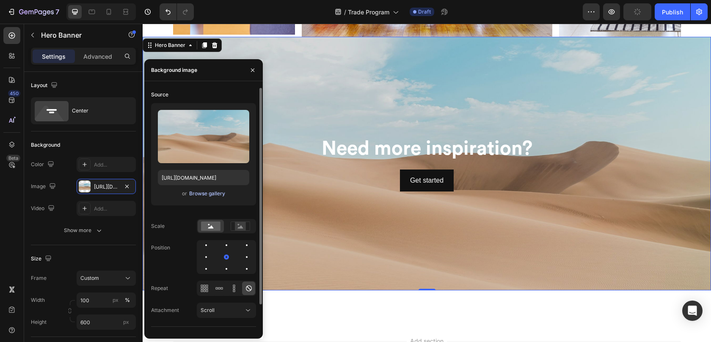
click at [201, 192] on div "Browse gallery" at bounding box center [207, 194] width 36 height 8
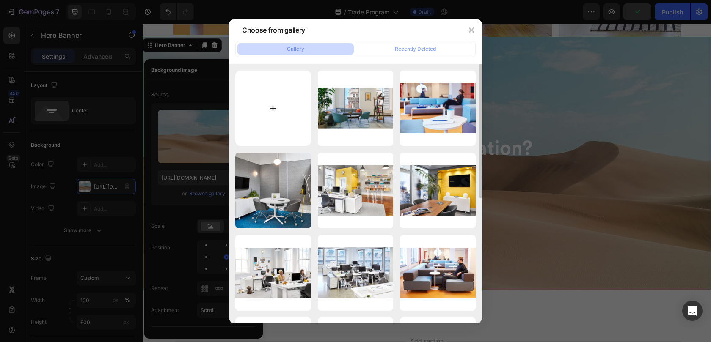
click at [277, 107] on input "file" at bounding box center [273, 109] width 76 height 76
type input "C:\fakepath\Poppin_Lifestyle-images_[DATE]_Image-05-02.png"
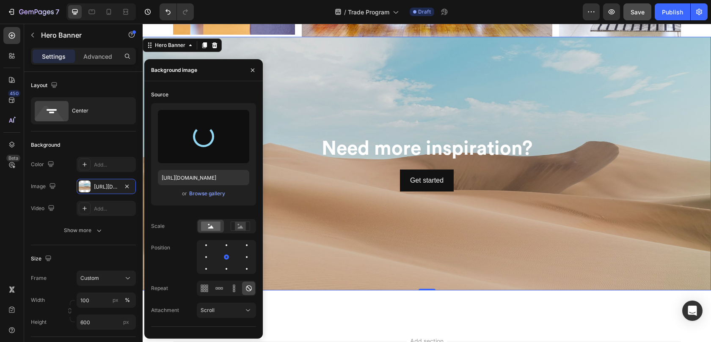
type input "[URL][DOMAIN_NAME]"
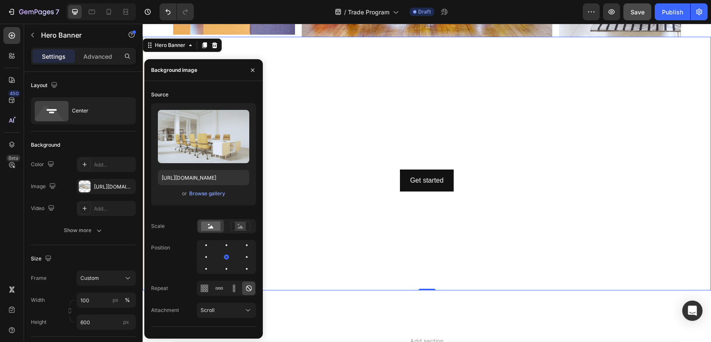
click at [502, 112] on div "Background Image" at bounding box center [427, 164] width 568 height 254
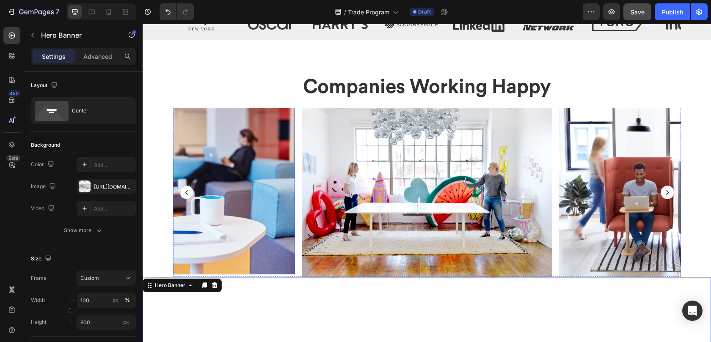
scroll to position [955, 0]
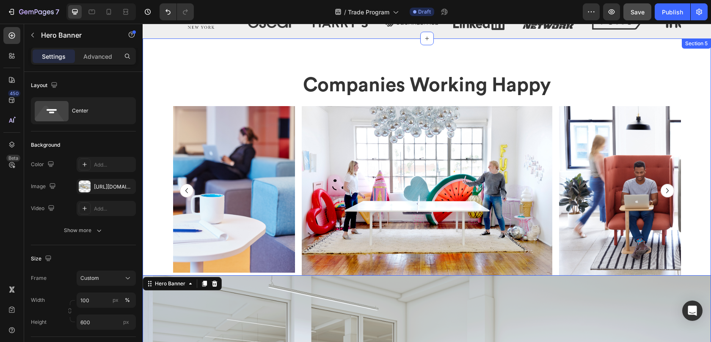
click at [163, 167] on div "Companies Working Happy Heading Image Image Image Image Image Image Image Image…" at bounding box center [427, 300] width 568 height 457
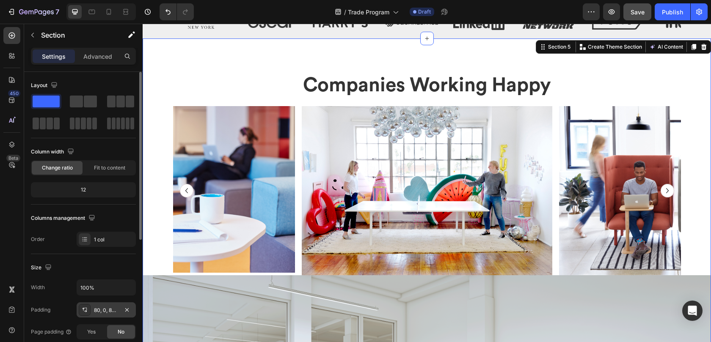
click at [107, 310] on div "80, 0, 80, 0" at bounding box center [106, 311] width 25 height 8
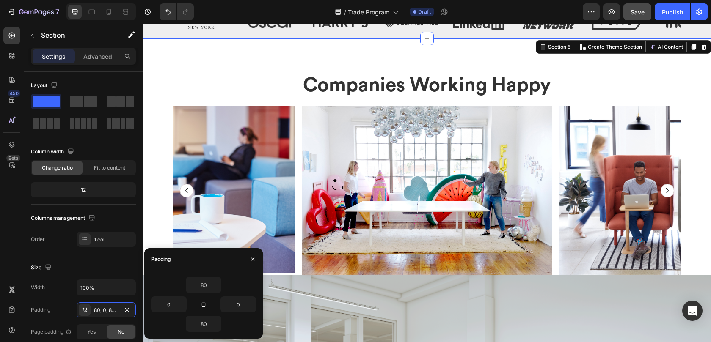
click at [201, 61] on div "Companies Working Happy Heading Image Image Image Image Image Image Image Image…" at bounding box center [427, 300] width 568 height 525
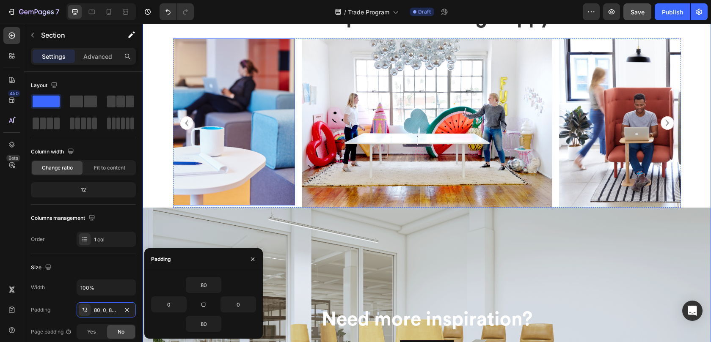
scroll to position [1142, 0]
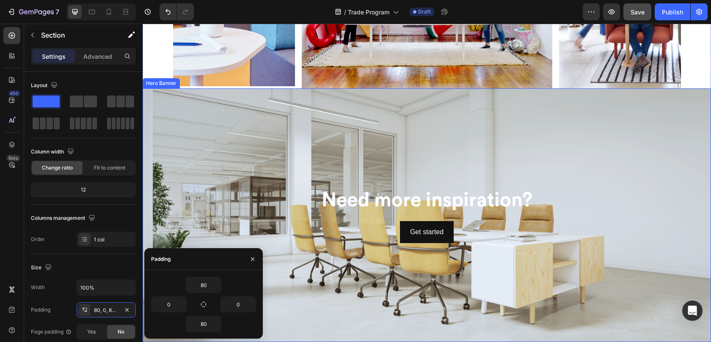
click at [269, 147] on div "Background Image" at bounding box center [427, 215] width 568 height 254
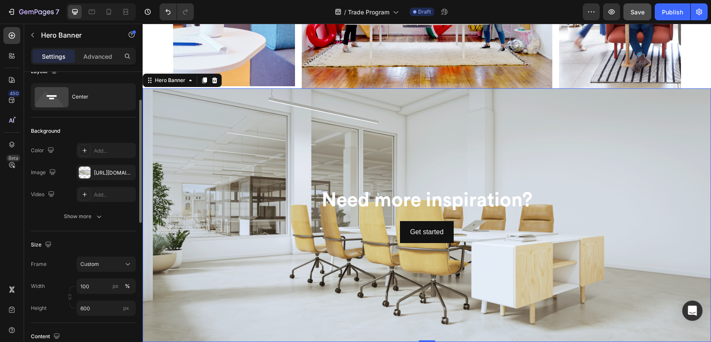
scroll to position [30, 0]
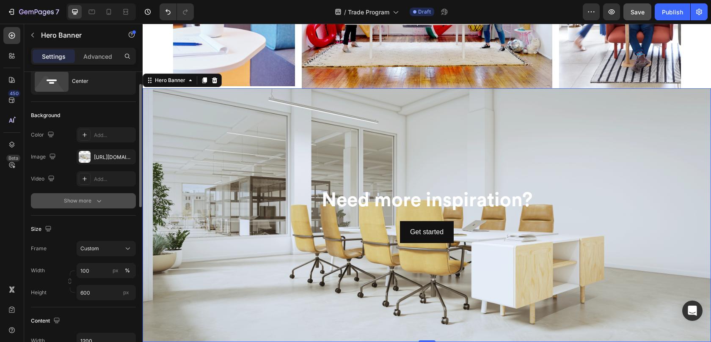
click at [105, 202] on button "Show more" at bounding box center [83, 200] width 105 height 15
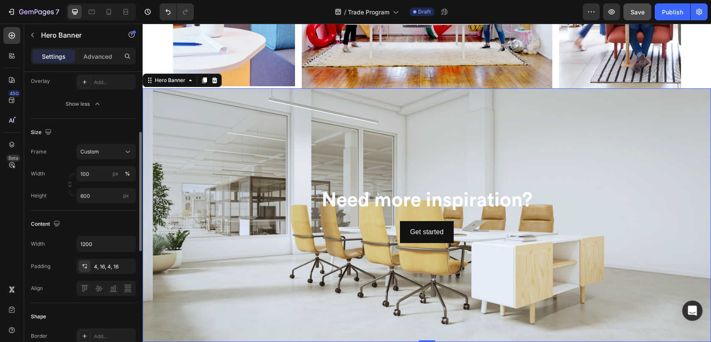
scroll to position [150, 0]
click at [112, 269] on div "4, 16, 4, 16" at bounding box center [106, 264] width 59 height 15
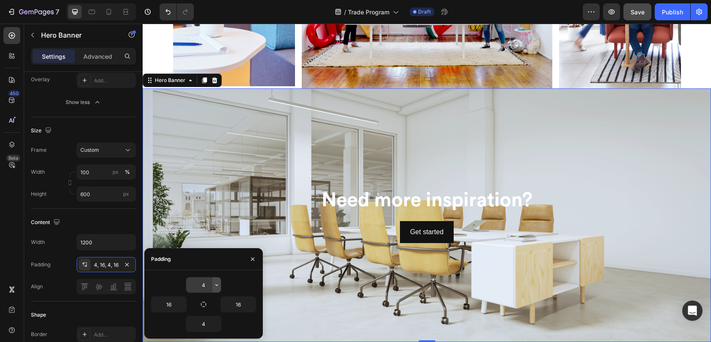
click at [215, 286] on icon "button" at bounding box center [216, 285] width 7 height 7
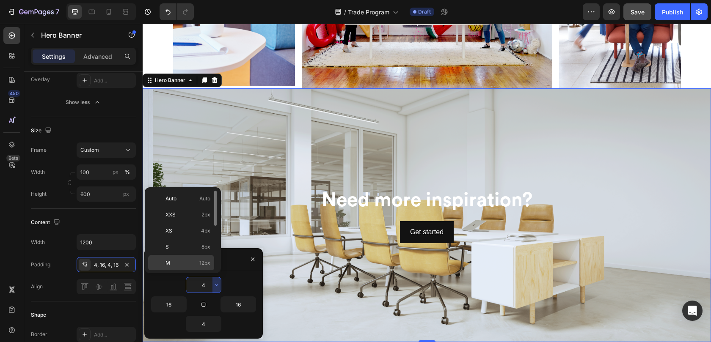
click at [193, 261] on p "M 12px" at bounding box center [187, 263] width 45 height 8
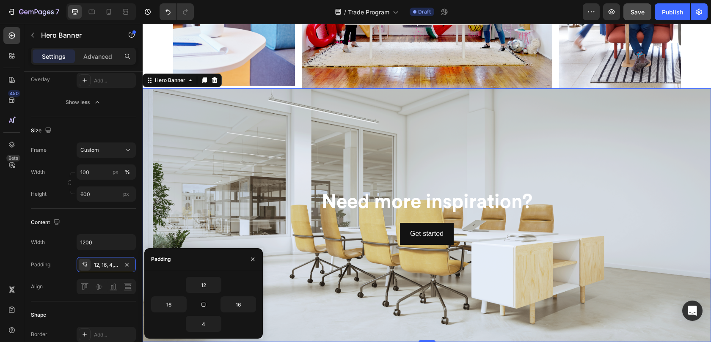
type input "4"
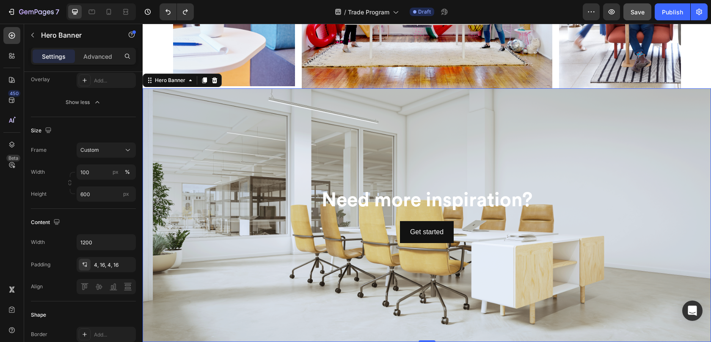
click at [253, 149] on div "Background Image" at bounding box center [427, 215] width 568 height 254
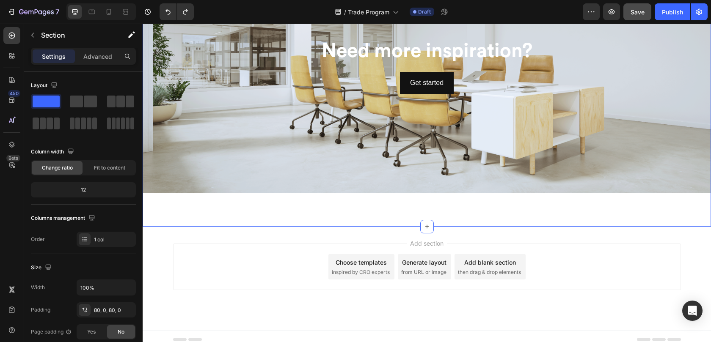
scroll to position [1298, 0]
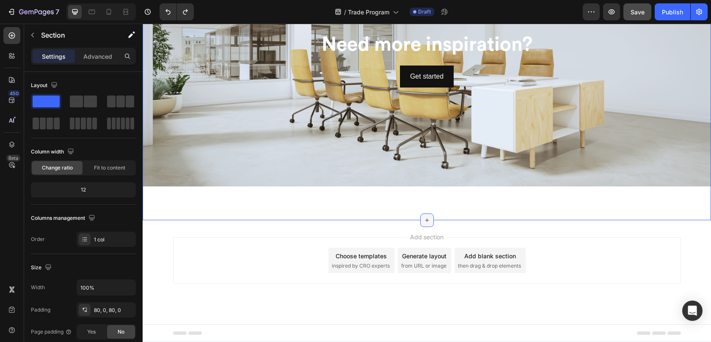
click at [427, 220] on div at bounding box center [427, 221] width 14 height 14
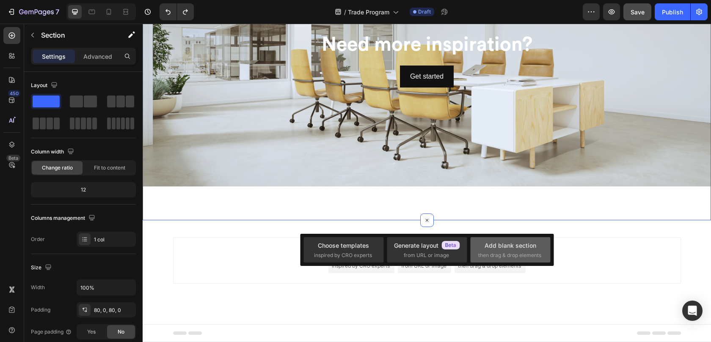
click at [507, 250] on div "Add blank section then drag & drop elements" at bounding box center [510, 250] width 64 height 18
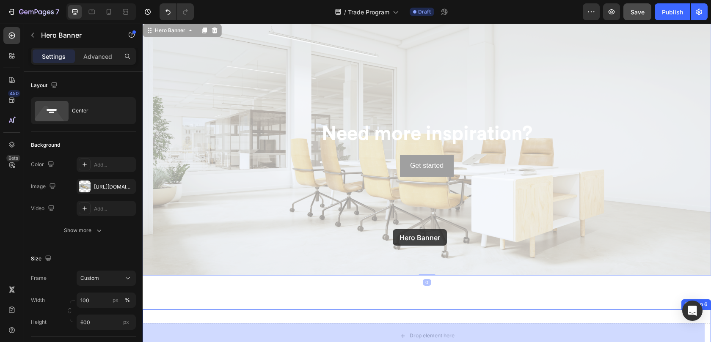
scroll to position [1322, 0]
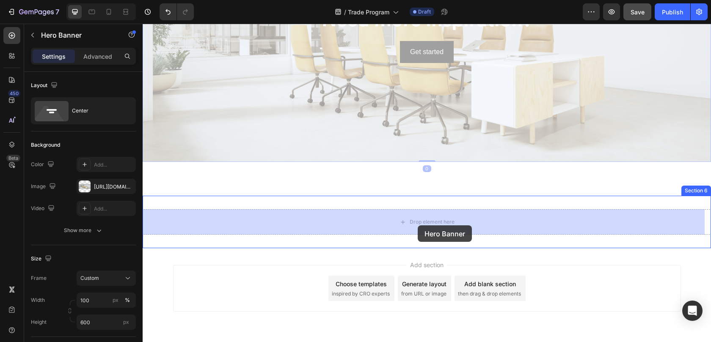
drag, startPoint x: 360, startPoint y: 125, endPoint x: 418, endPoint y: 225, distance: 116.0
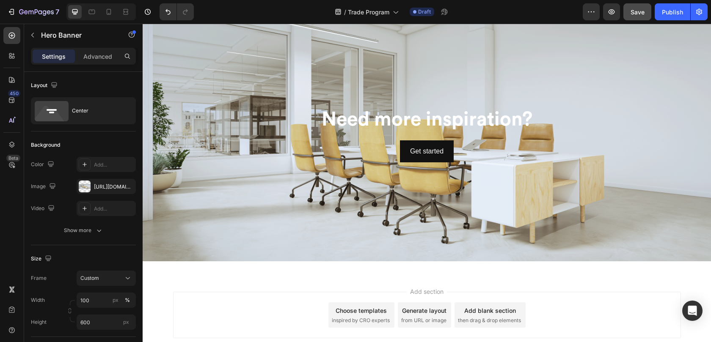
scroll to position [1230, 0]
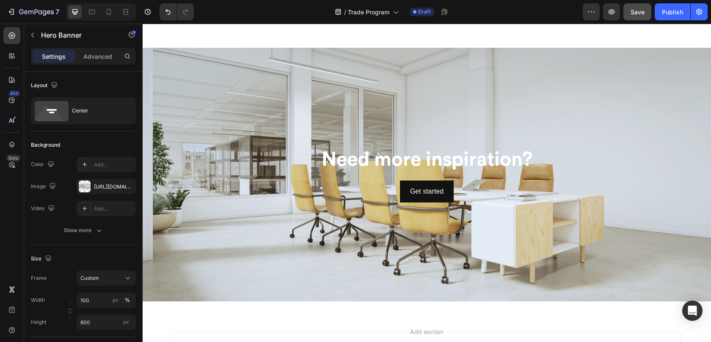
click at [269, 214] on div "Background Image" at bounding box center [427, 175] width 568 height 254
click at [93, 224] on button "Show more" at bounding box center [83, 230] width 105 height 15
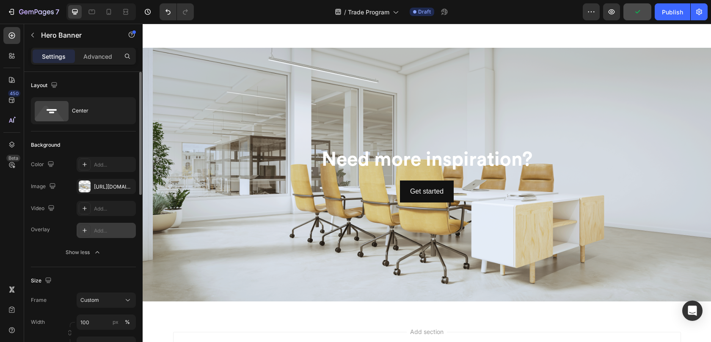
click at [95, 227] on div "Add..." at bounding box center [114, 231] width 40 height 8
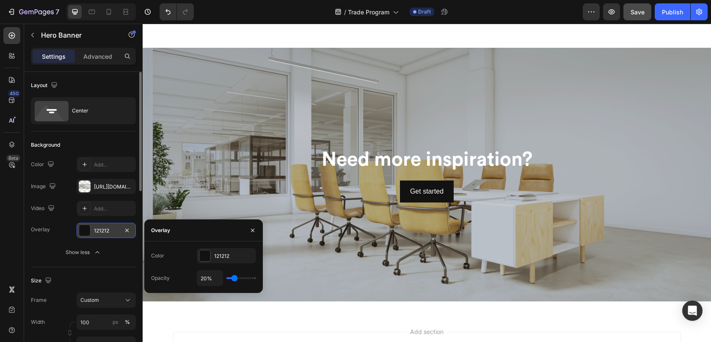
type input "9%"
type input "9"
type input "10%"
type input "10"
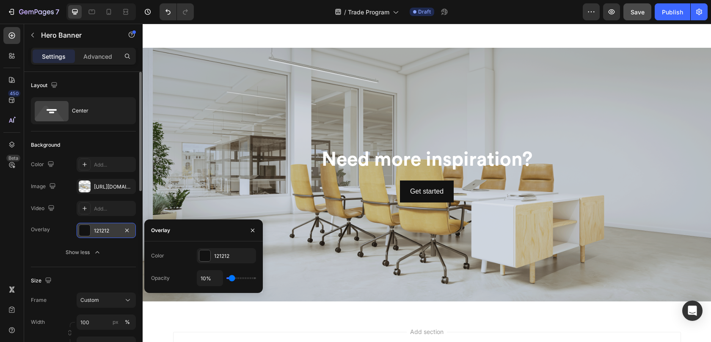
type input "11%"
type input "11"
type input "12%"
type input "12"
type input "14%"
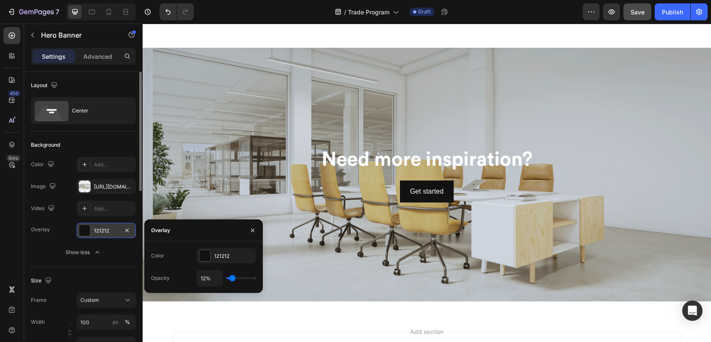
type input "14"
type input "15%"
type input "15"
type input "16%"
type input "16"
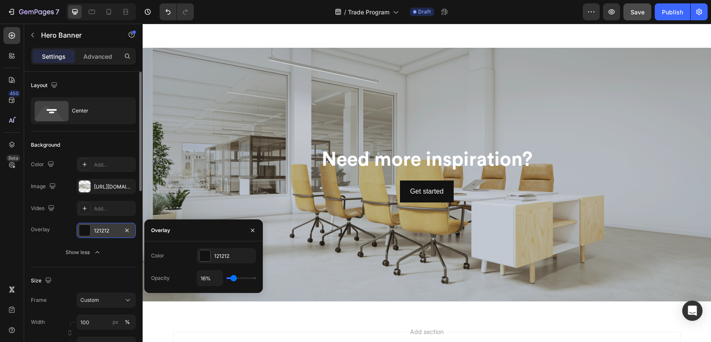
type input "17%"
type input "17"
type input "18%"
type input "18"
type input "19%"
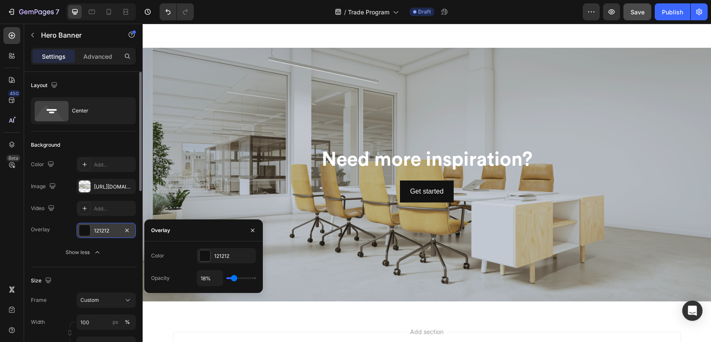
type input "19"
type input "20%"
type input "20"
type input "21%"
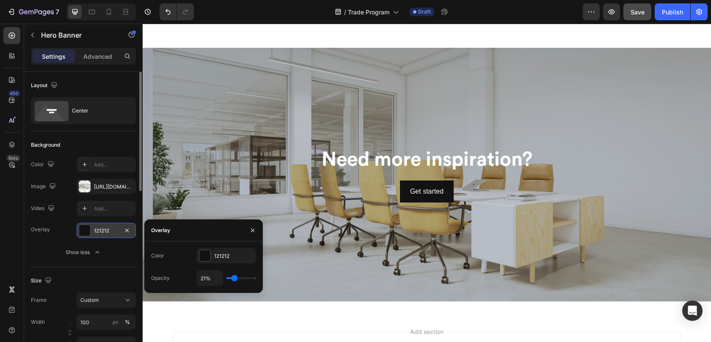
type input "21"
click at [234, 278] on input "range" at bounding box center [241, 279] width 30 height 2
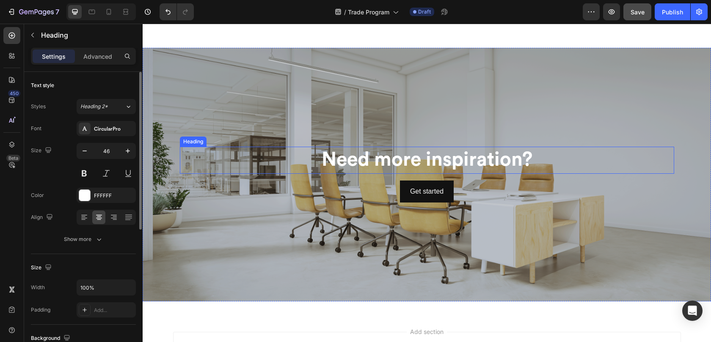
click at [250, 151] on h2 "Need more inspiration?" at bounding box center [427, 160] width 494 height 27
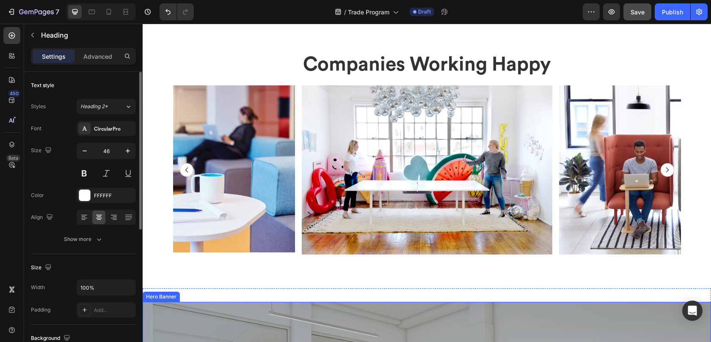
scroll to position [963, 0]
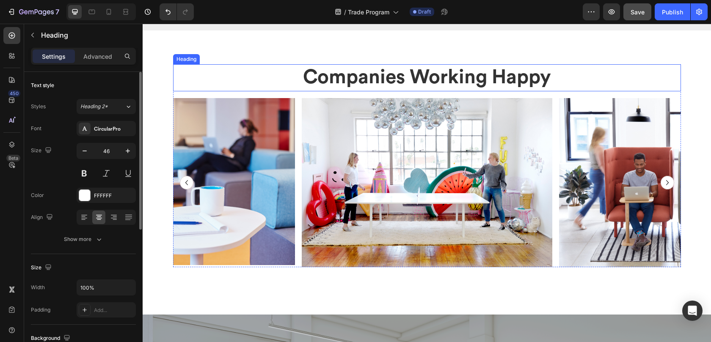
click at [402, 82] on span "Companies Working Happy" at bounding box center [427, 77] width 248 height 19
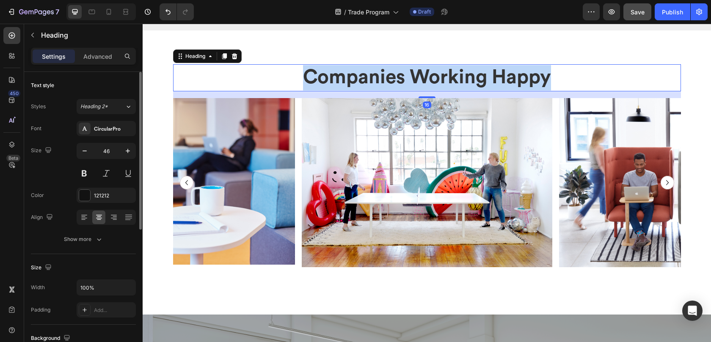
click at [402, 82] on span "Companies Working Happy" at bounding box center [427, 77] width 248 height 19
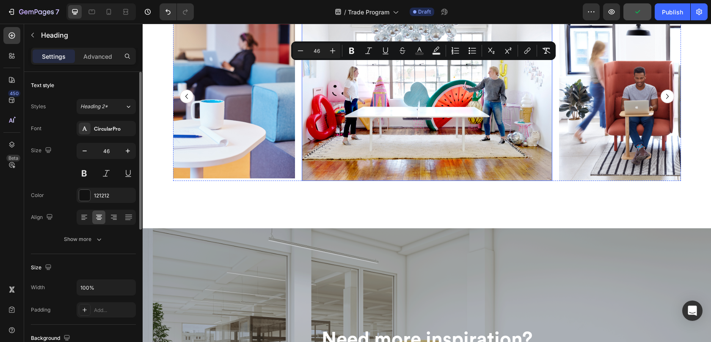
type input "16"
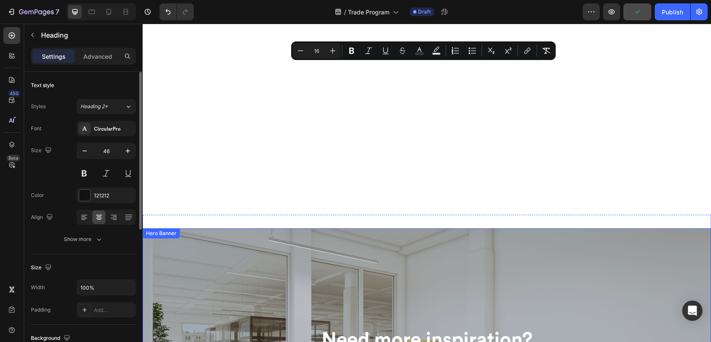
scroll to position [1281, 0]
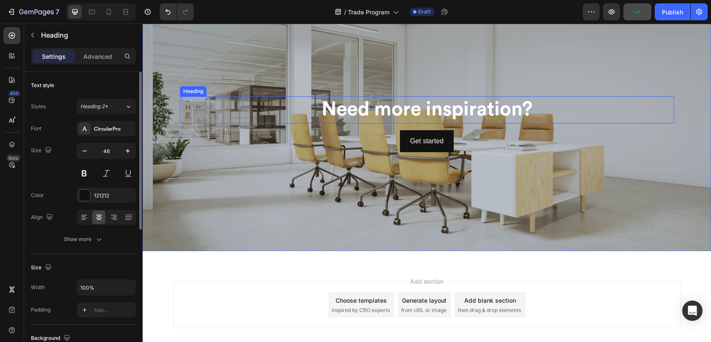
click at [374, 107] on h2 "Need more inspiration?" at bounding box center [427, 109] width 494 height 27
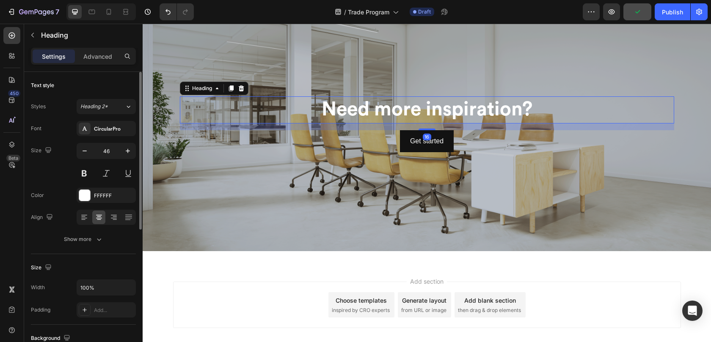
click at [374, 107] on div "Need more inspiration? Heading 16 Get started Button" at bounding box center [427, 124] width 568 height 254
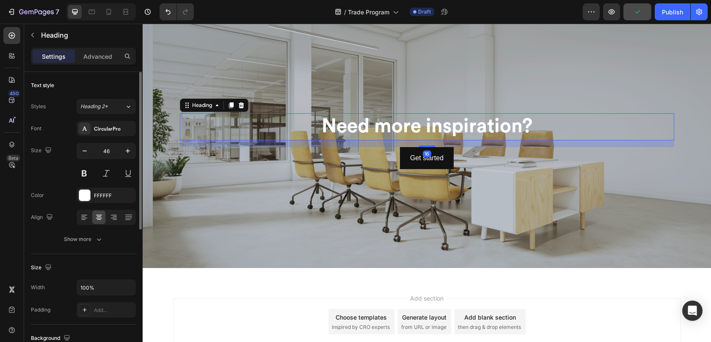
click at [374, 107] on div "Overlay" at bounding box center [427, 141] width 568 height 254
click at [369, 127] on p "Need more inspiration?" at bounding box center [427, 126] width 492 height 25
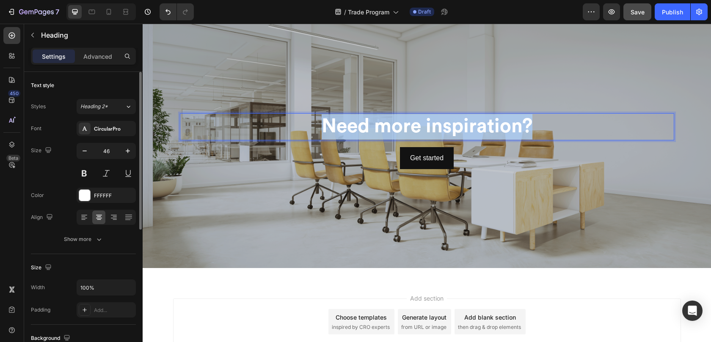
click at [369, 127] on p "Need more inspiration?" at bounding box center [427, 126] width 492 height 25
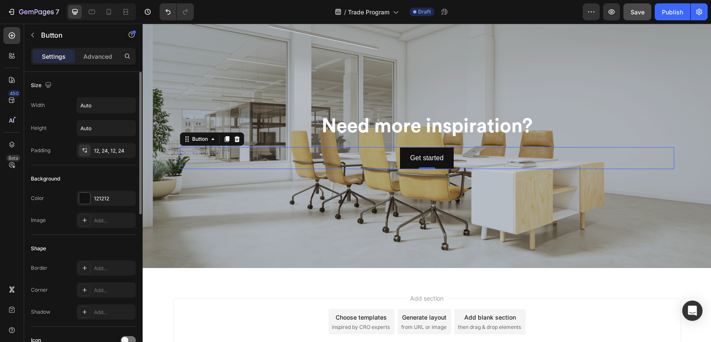
click at [344, 157] on div "Get started Button 0" at bounding box center [427, 158] width 494 height 22
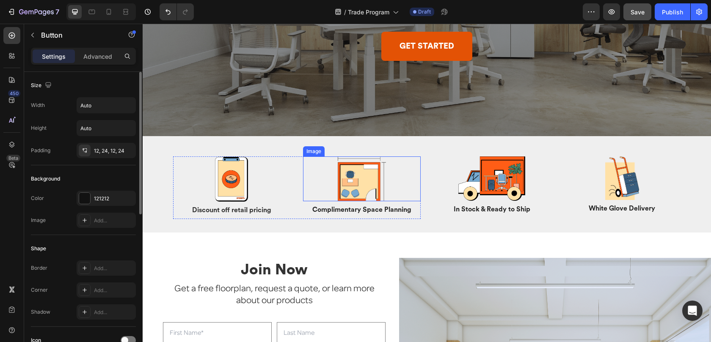
scroll to position [0, 0]
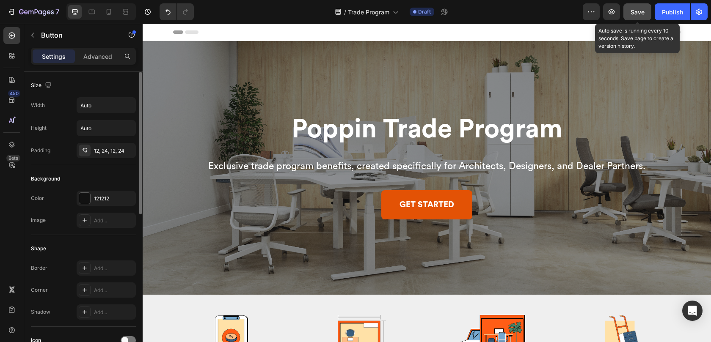
click at [646, 13] on button "Save" at bounding box center [637, 11] width 28 height 17
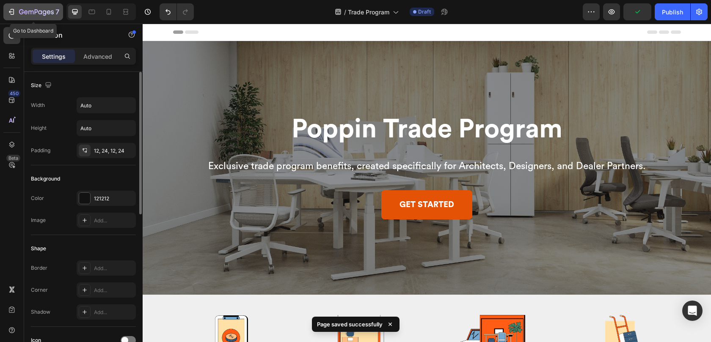
click at [49, 11] on icon "button" at bounding box center [49, 12] width 4 height 4
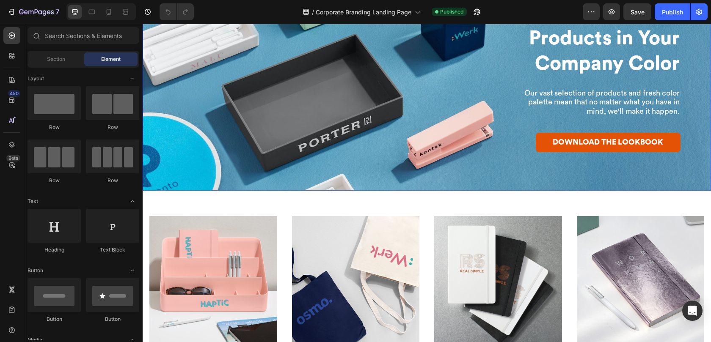
scroll to position [616, 0]
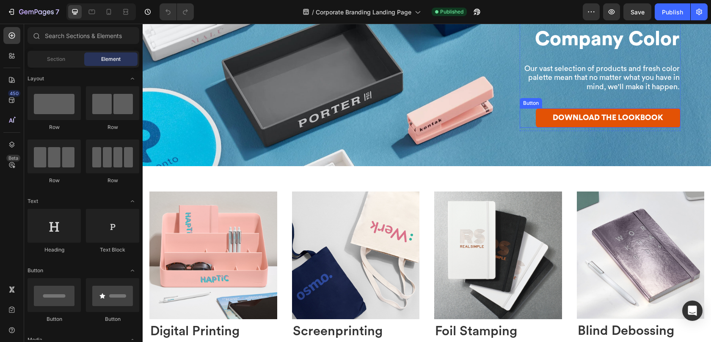
click at [520, 119] on div "DOWNLOAD THE LOOKBOOK Button" at bounding box center [599, 117] width 161 height 19
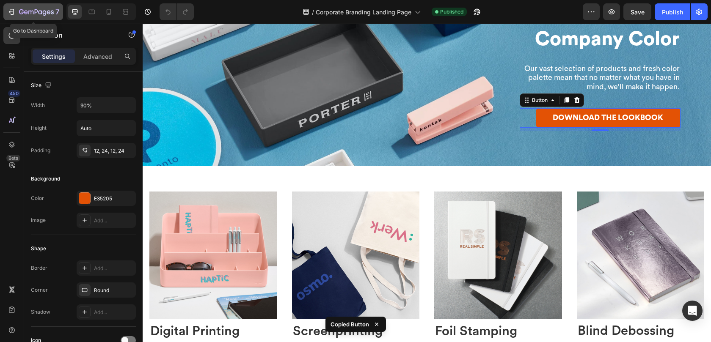
click at [44, 10] on icon "button" at bounding box center [45, 12] width 4 height 5
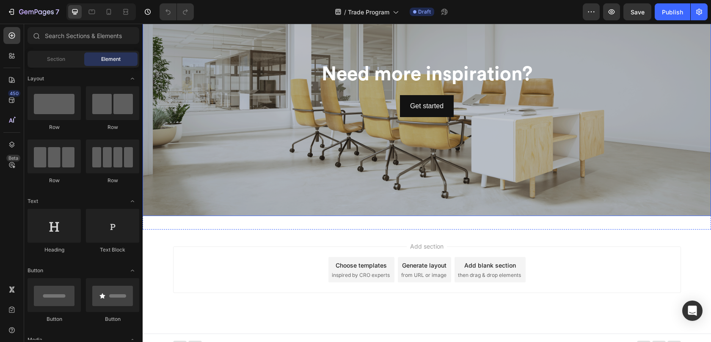
scroll to position [1325, 0]
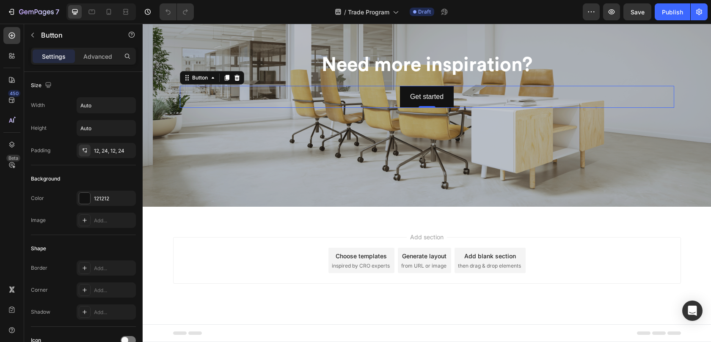
click at [376, 100] on div "Get started Button 0" at bounding box center [427, 97] width 494 height 22
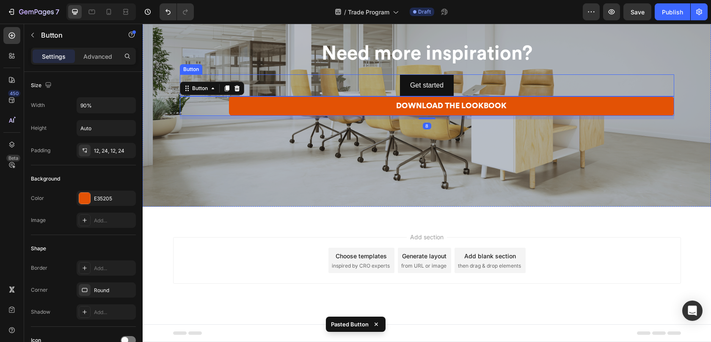
click at [374, 82] on div "Get started Button" at bounding box center [427, 85] width 494 height 22
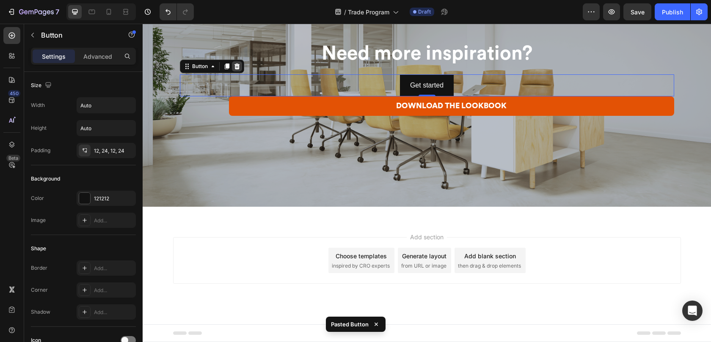
click at [236, 63] on icon at bounding box center [237, 66] width 7 height 7
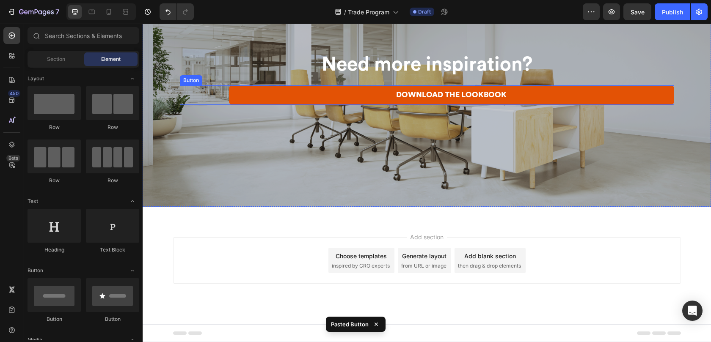
click at [201, 96] on div "DOWNLOAD THE LOOKBOOK Button" at bounding box center [427, 94] width 494 height 19
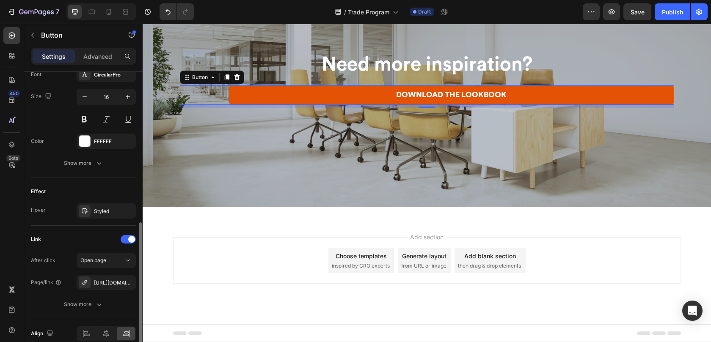
scroll to position [378, 0]
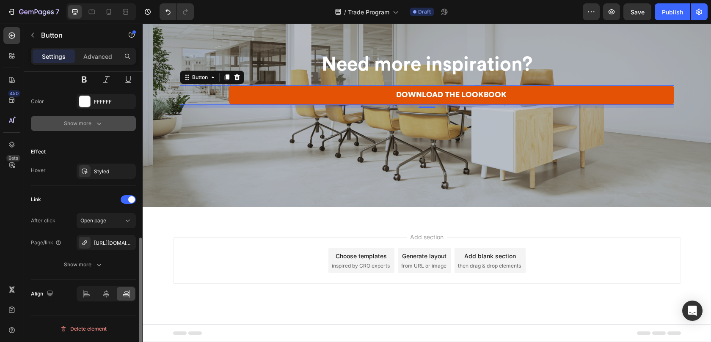
click at [81, 125] on div "Show more" at bounding box center [83, 123] width 39 height 8
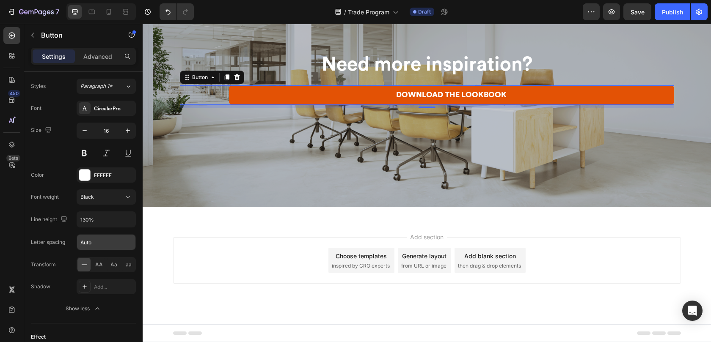
scroll to position [490, 0]
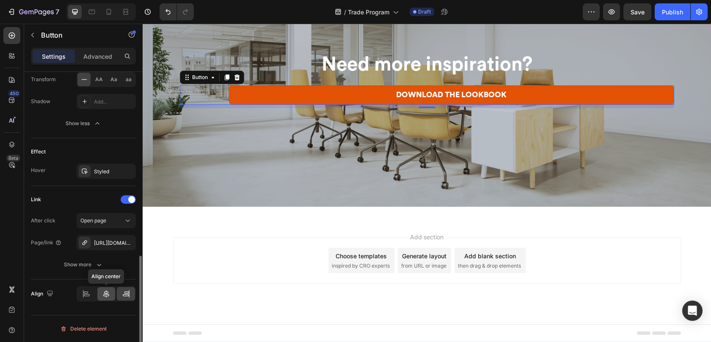
click at [107, 291] on icon at bounding box center [106, 294] width 6 height 8
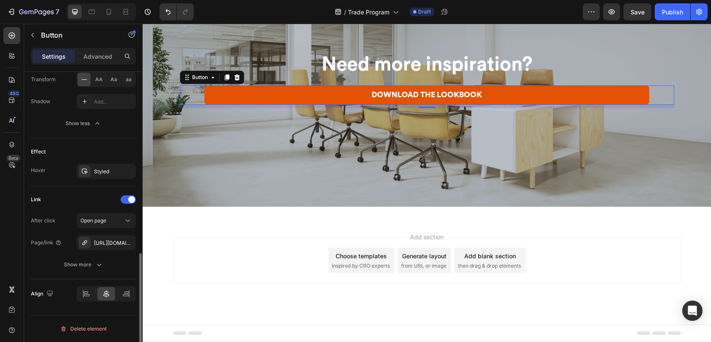
scroll to position [488, 0]
click at [74, 267] on div "Show more" at bounding box center [83, 266] width 39 height 8
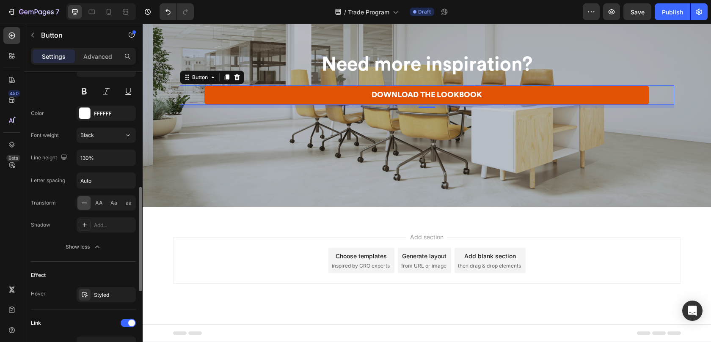
scroll to position [306, 0]
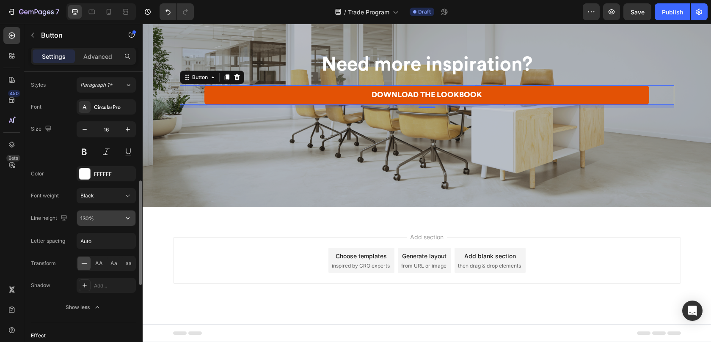
click at [113, 219] on input "130%" at bounding box center [106, 218] width 58 height 15
click at [132, 218] on button "button" at bounding box center [127, 218] width 15 height 15
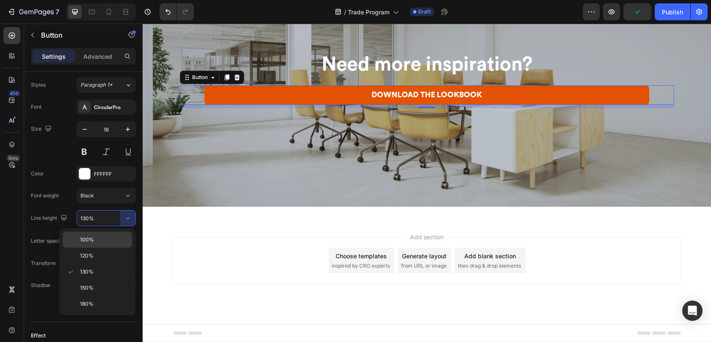
click at [101, 236] on p "100%" at bounding box center [104, 240] width 48 height 8
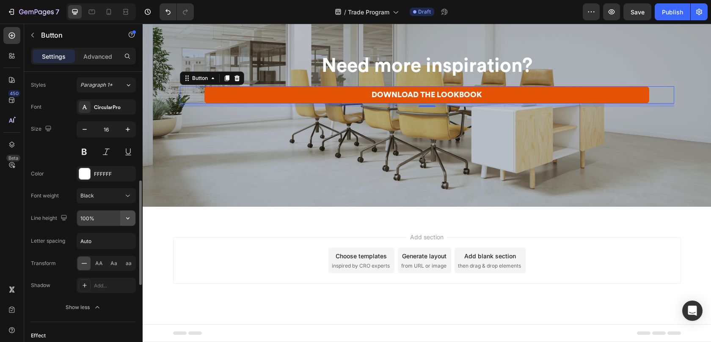
click at [128, 217] on icon "button" at bounding box center [128, 218] width 8 height 8
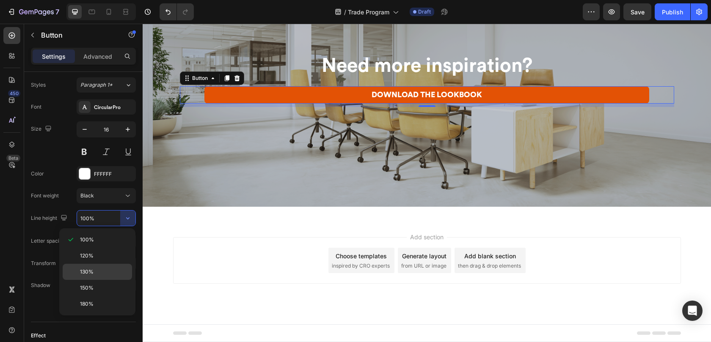
click at [98, 280] on div "130%" at bounding box center [97, 288] width 69 height 16
type input "130%"
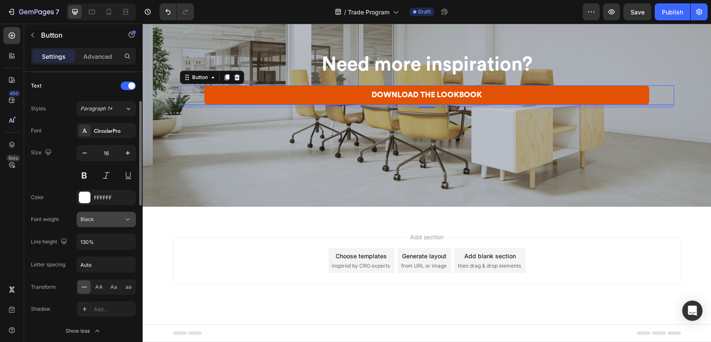
scroll to position [230, 0]
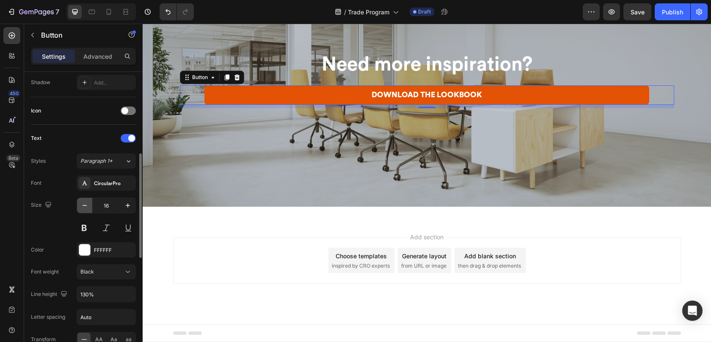
click at [83, 207] on icon "button" at bounding box center [84, 205] width 8 height 8
click at [126, 203] on icon "button" at bounding box center [128, 205] width 8 height 8
type input "16"
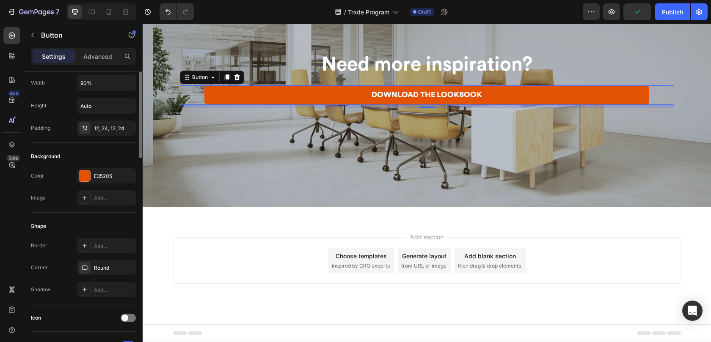
scroll to position [0, 0]
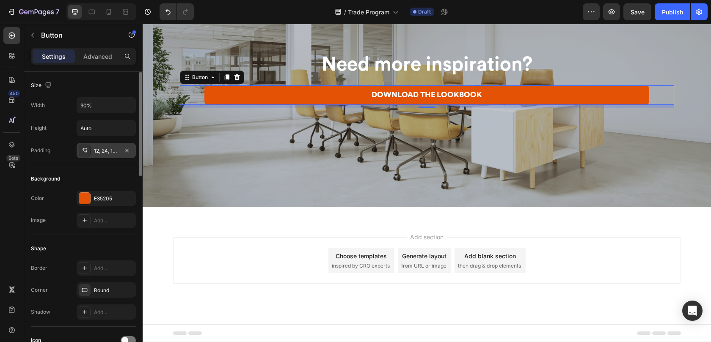
click at [116, 149] on div "12, 24, 12, 24" at bounding box center [106, 151] width 25 height 8
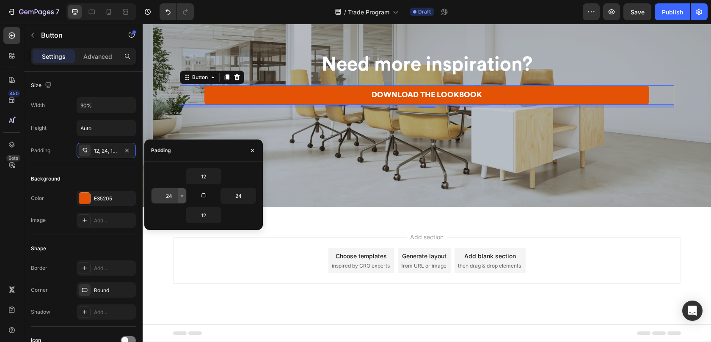
click at [182, 198] on icon "button" at bounding box center [182, 195] width 7 height 7
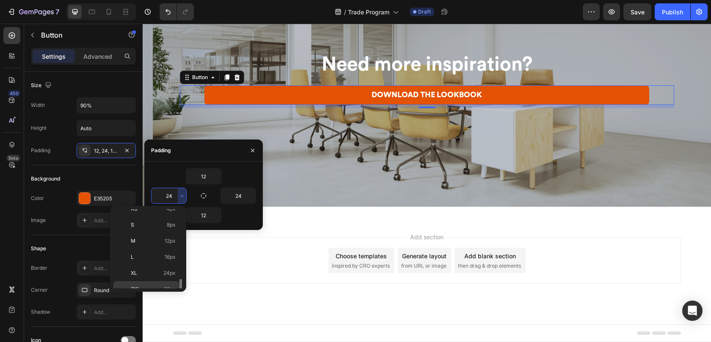
scroll to position [98, 0]
click at [156, 280] on p "5XL 112px" at bounding box center [153, 281] width 45 height 8
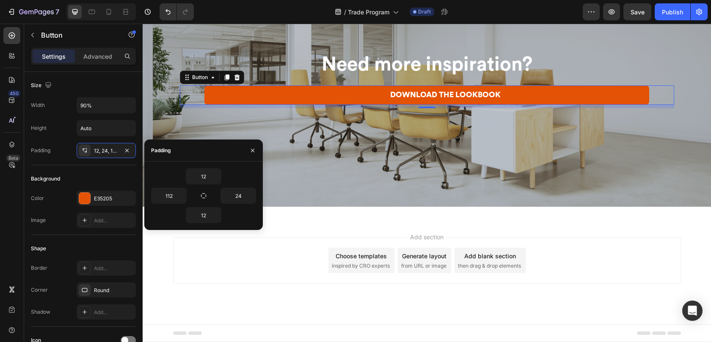
type input "24"
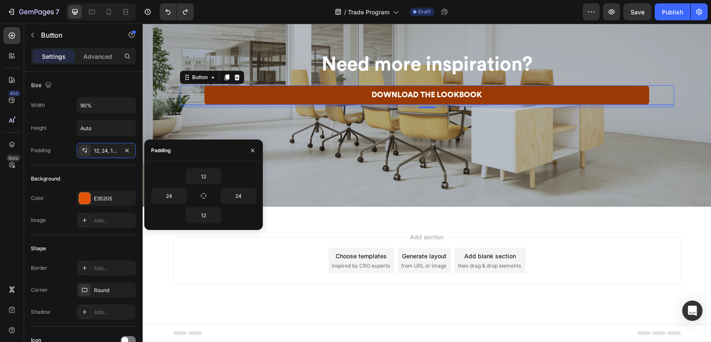
click at [258, 93] on link "DOWNLOAD THE LOOKBOOK" at bounding box center [426, 94] width 445 height 19
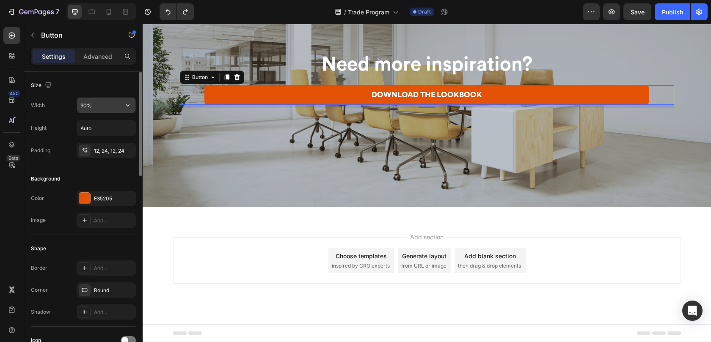
click at [113, 106] on input "90%" at bounding box center [106, 105] width 58 height 15
click at [126, 107] on icon "button" at bounding box center [128, 105] width 8 height 8
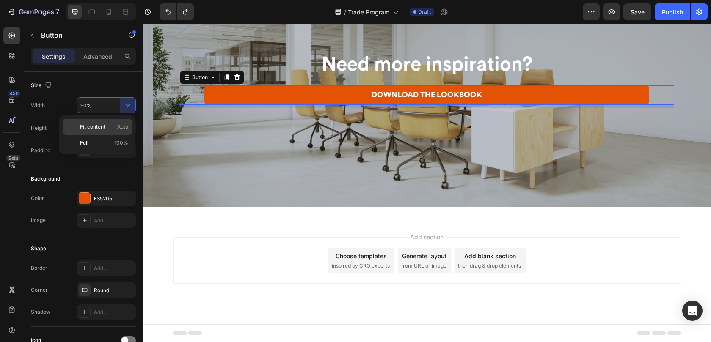
click at [113, 126] on p "Fit content Auto" at bounding box center [104, 127] width 48 height 8
type input "Auto"
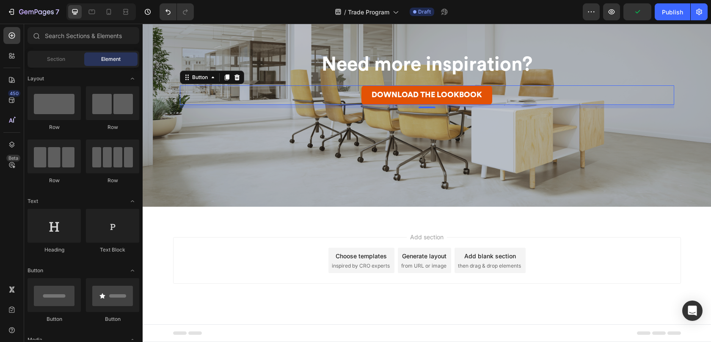
click at [245, 227] on div "Add section Choose templates inspired by CRO experts Generate layout from URL o…" at bounding box center [427, 272] width 568 height 104
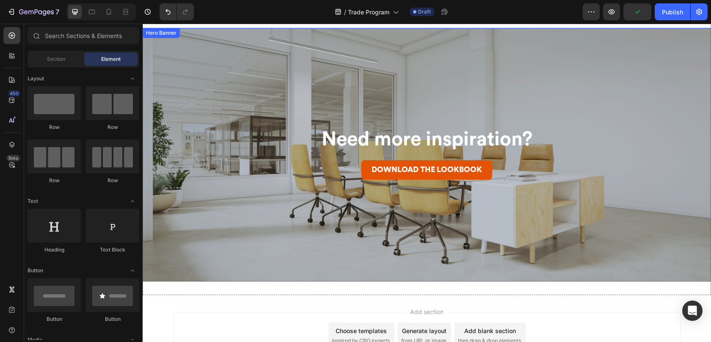
scroll to position [1245, 0]
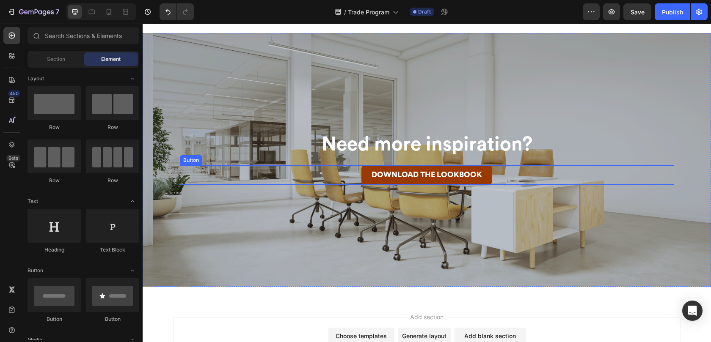
click at [363, 175] on link "DOWNLOAD THE LOOKBOOK" at bounding box center [426, 174] width 131 height 19
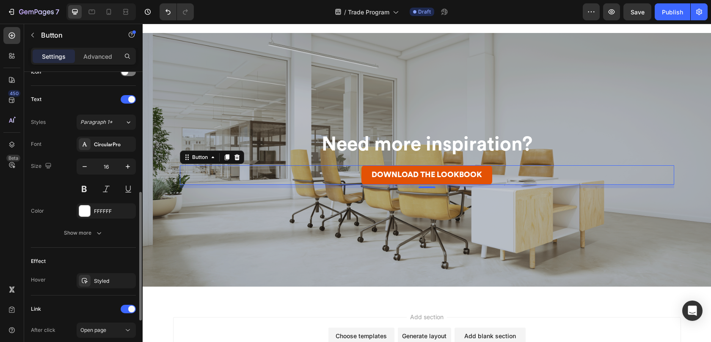
scroll to position [378, 0]
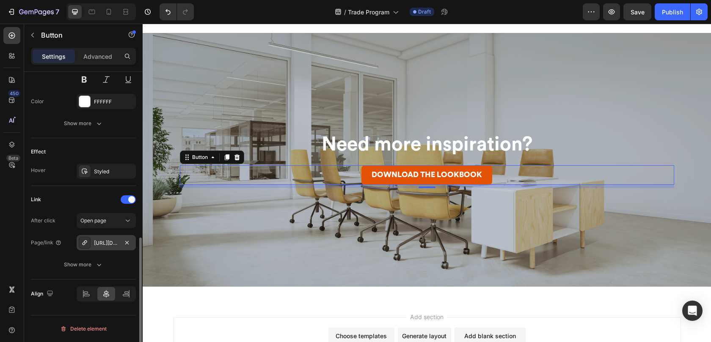
click at [117, 244] on div "https://www.poppin.com/documents?file=Solutions/Poppin_Corporate_Branding_Lookb…" at bounding box center [106, 243] width 25 height 8
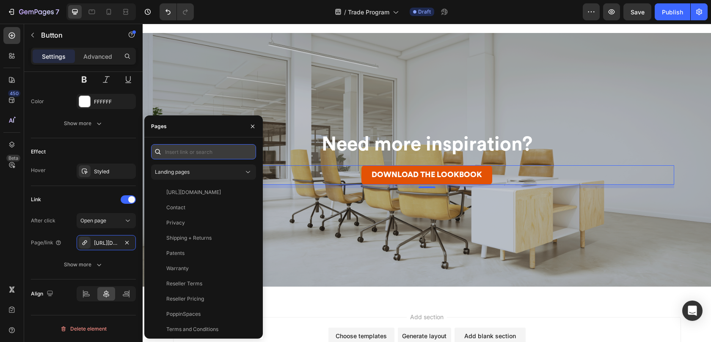
click at [206, 154] on input "text" at bounding box center [203, 151] width 105 height 15
paste input "https://www.poppin.com/pages/documents?file=Furniture/Furniture_Look_Book.pdf"
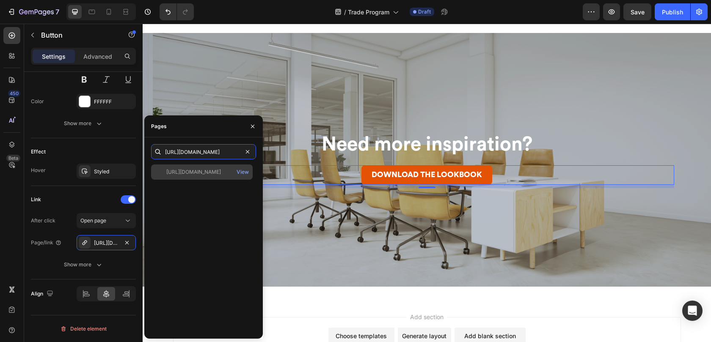
type input "https://www.poppin.com/pages/documents?file=Furniture/Furniture_Look_Book.pdf"
click at [215, 174] on div "https://www.poppin.com/pages/documents?file=Furniture/Furniture_Look_Book.pdf" at bounding box center [193, 172] width 55 height 8
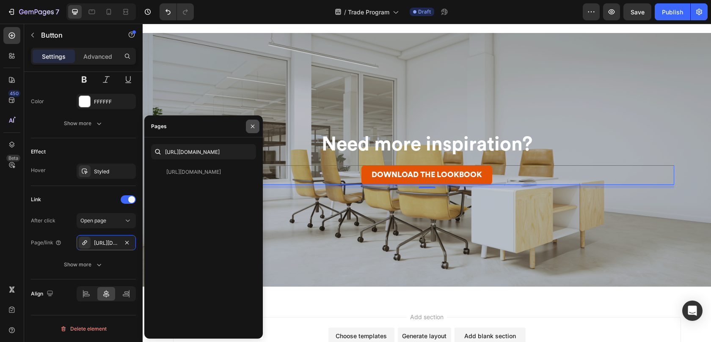
click at [253, 128] on icon "button" at bounding box center [252, 126] width 7 height 7
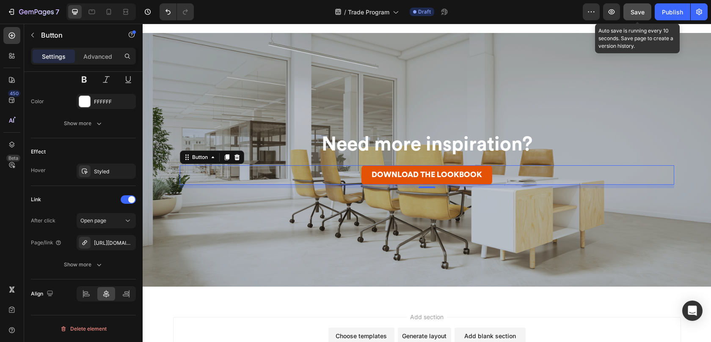
click at [635, 13] on span "Save" at bounding box center [637, 11] width 14 height 7
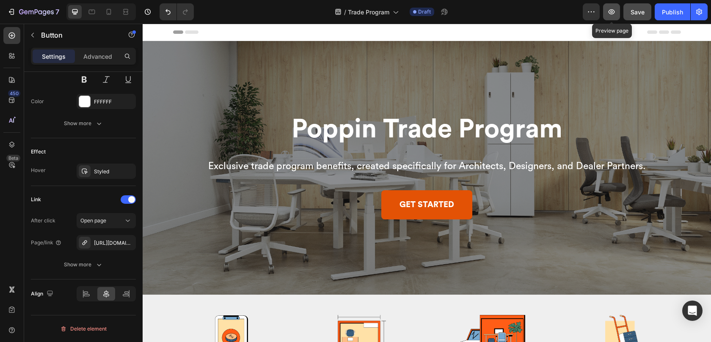
click at [616, 11] on button "button" at bounding box center [611, 11] width 17 height 17
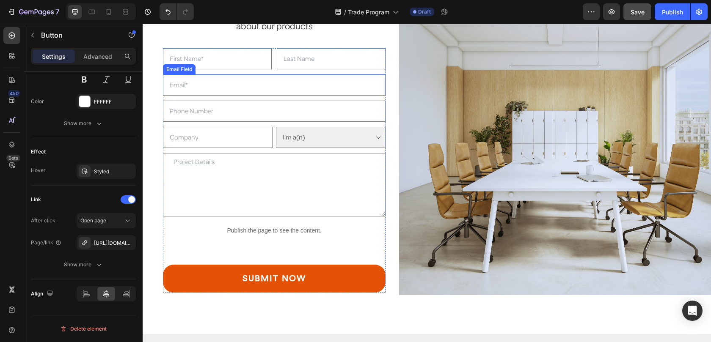
scroll to position [518, 0]
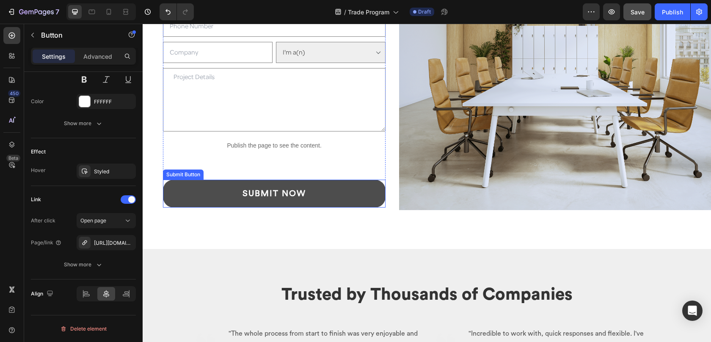
click at [360, 195] on button "Submit now" at bounding box center [274, 194] width 223 height 28
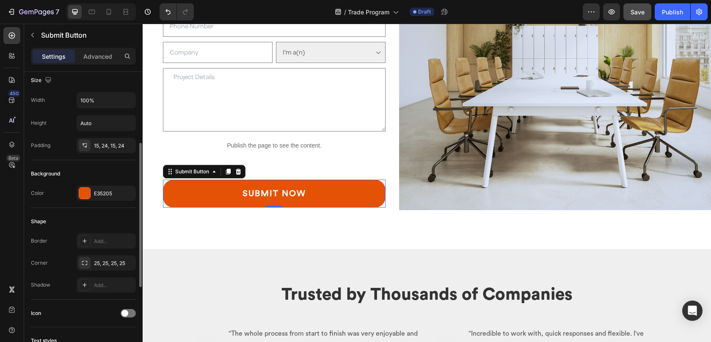
scroll to position [82, 0]
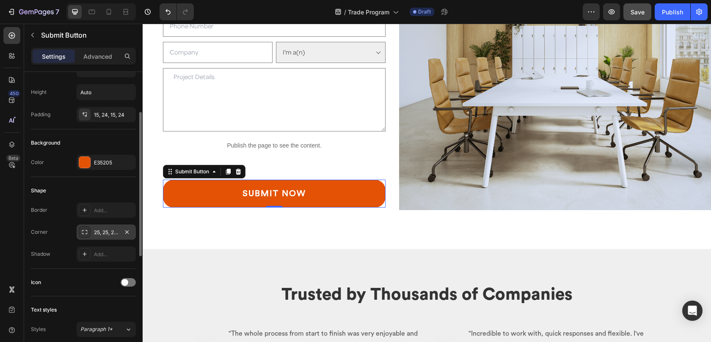
click at [104, 233] on div "25, 25, 25, 25" at bounding box center [106, 233] width 25 height 8
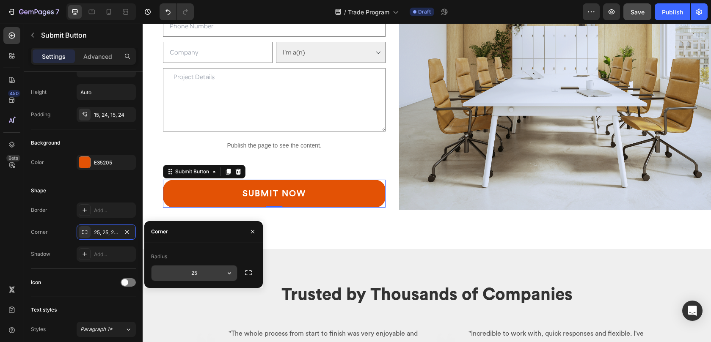
click at [198, 271] on input "25" at bounding box center [193, 273] width 85 height 15
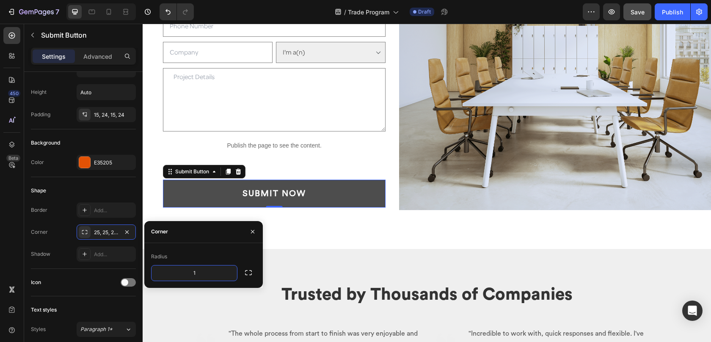
type input "16"
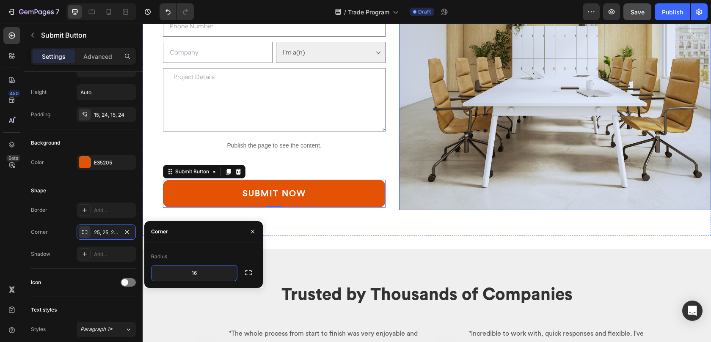
click at [383, 236] on div "Join Now Heading Get a free floorplan, request a quote, or learn more about our…" at bounding box center [427, 62] width 568 height 376
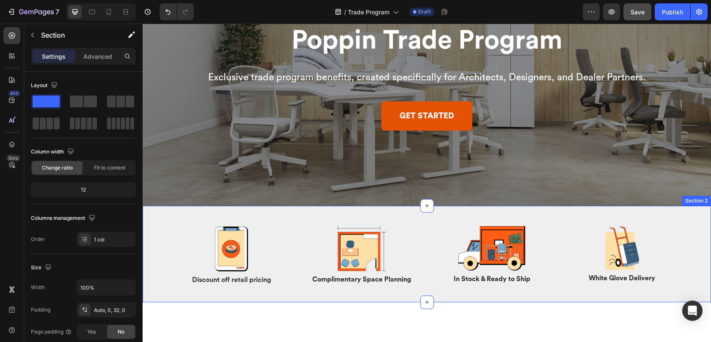
scroll to position [263, 0]
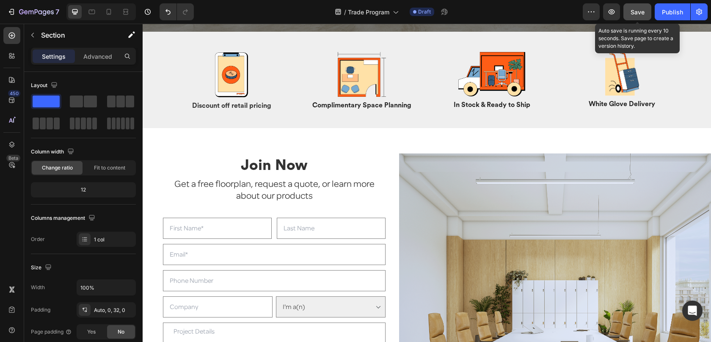
click at [635, 17] on button "Save" at bounding box center [637, 11] width 28 height 17
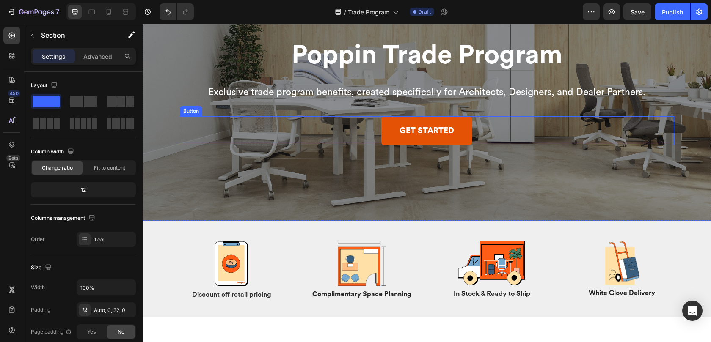
scroll to position [0, 0]
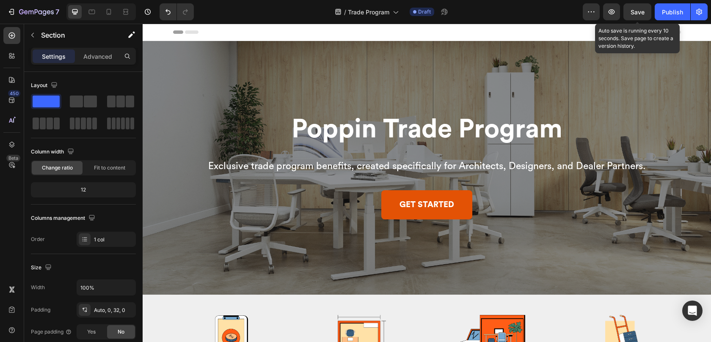
click at [638, 14] on span "Save" at bounding box center [637, 11] width 14 height 7
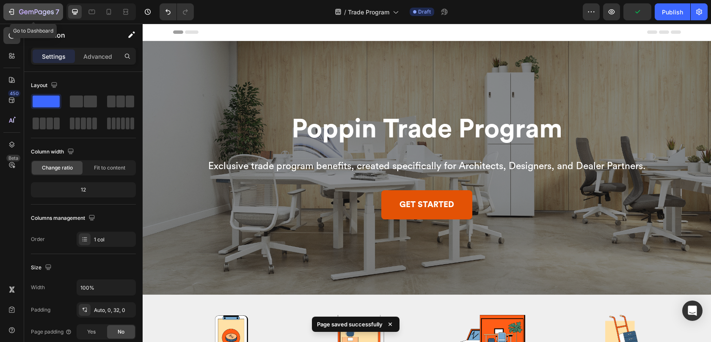
click at [36, 14] on icon "button" at bounding box center [36, 12] width 35 height 7
